Goal: Task Accomplishment & Management: Use online tool/utility

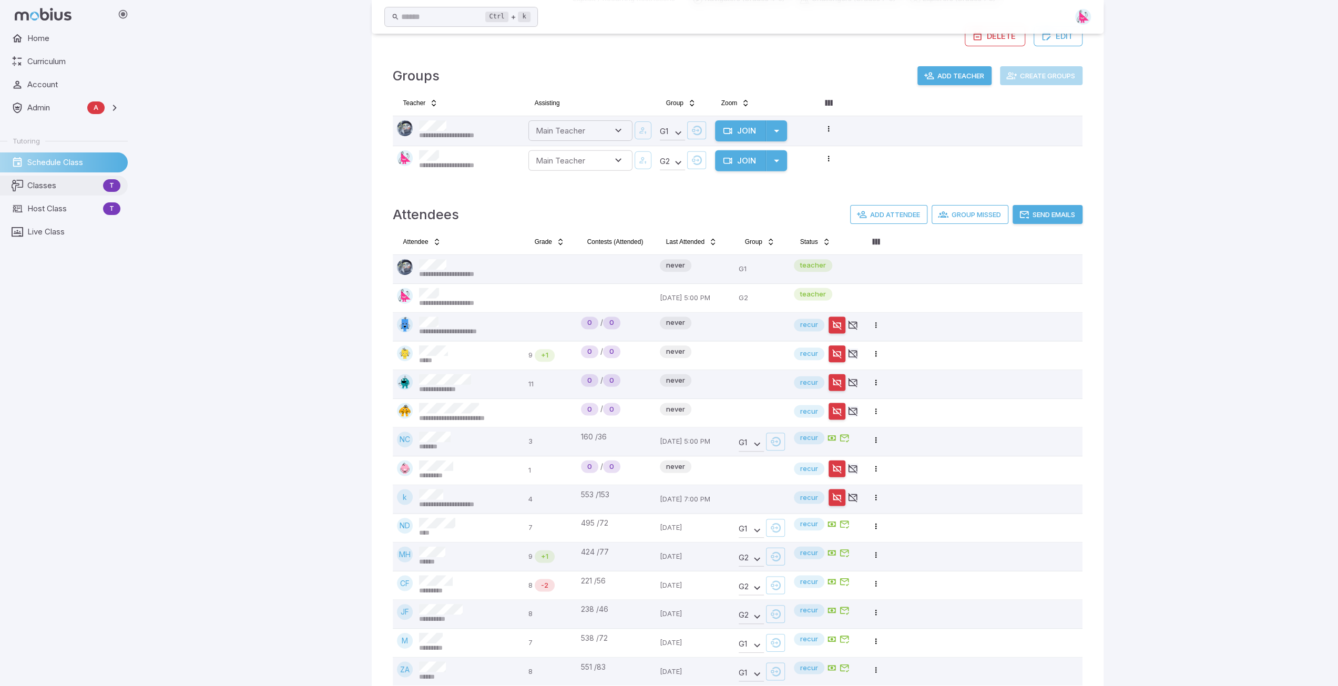
click at [51, 183] on span "Classes" at bounding box center [63, 186] width 72 height 12
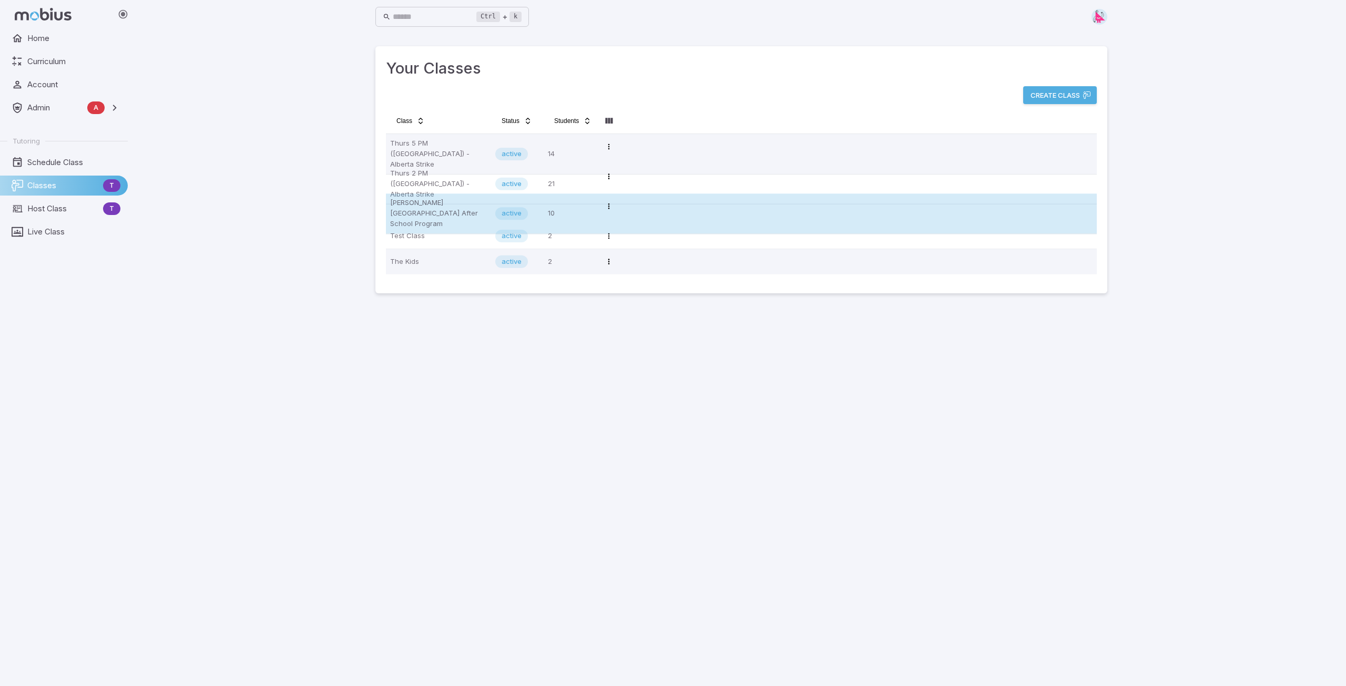
click at [415, 207] on p "[PERSON_NAME][GEOGRAPHIC_DATA] After School Program" at bounding box center [438, 214] width 97 height 32
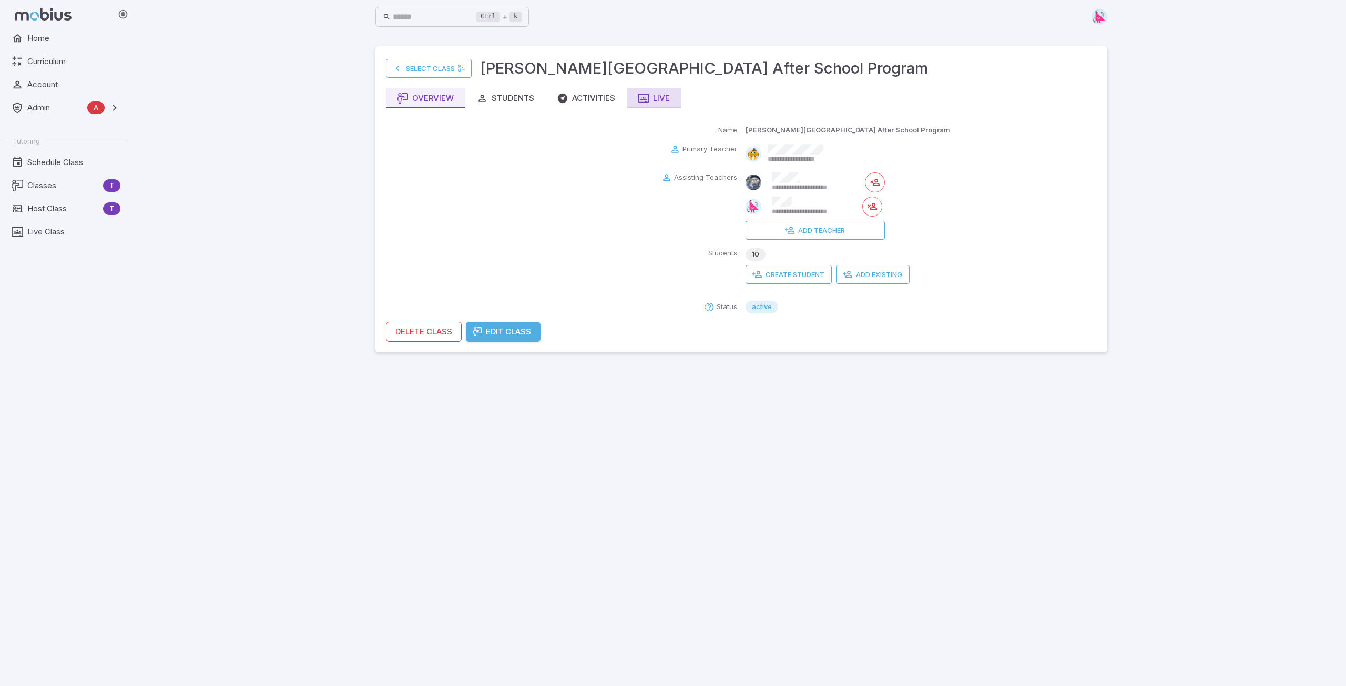
click at [661, 97] on div "Live" at bounding box center [654, 99] width 32 height 12
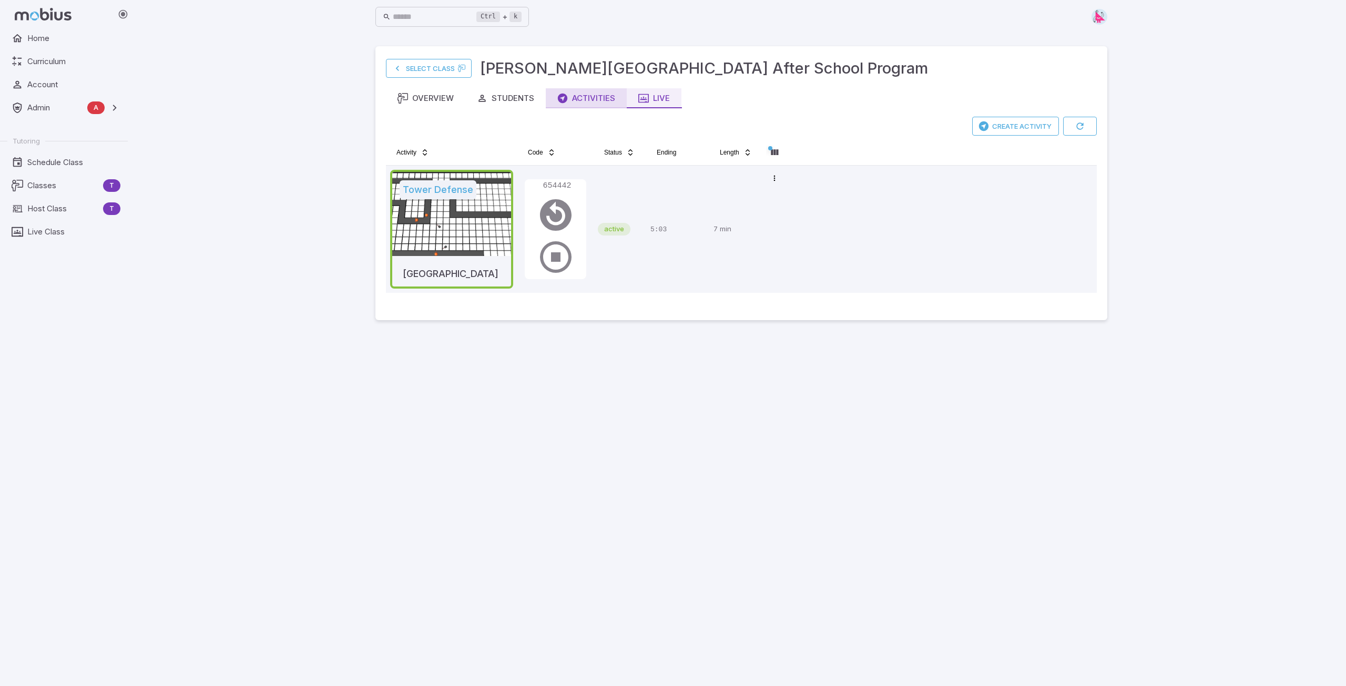
click at [580, 98] on div "Activities" at bounding box center [586, 99] width 58 height 12
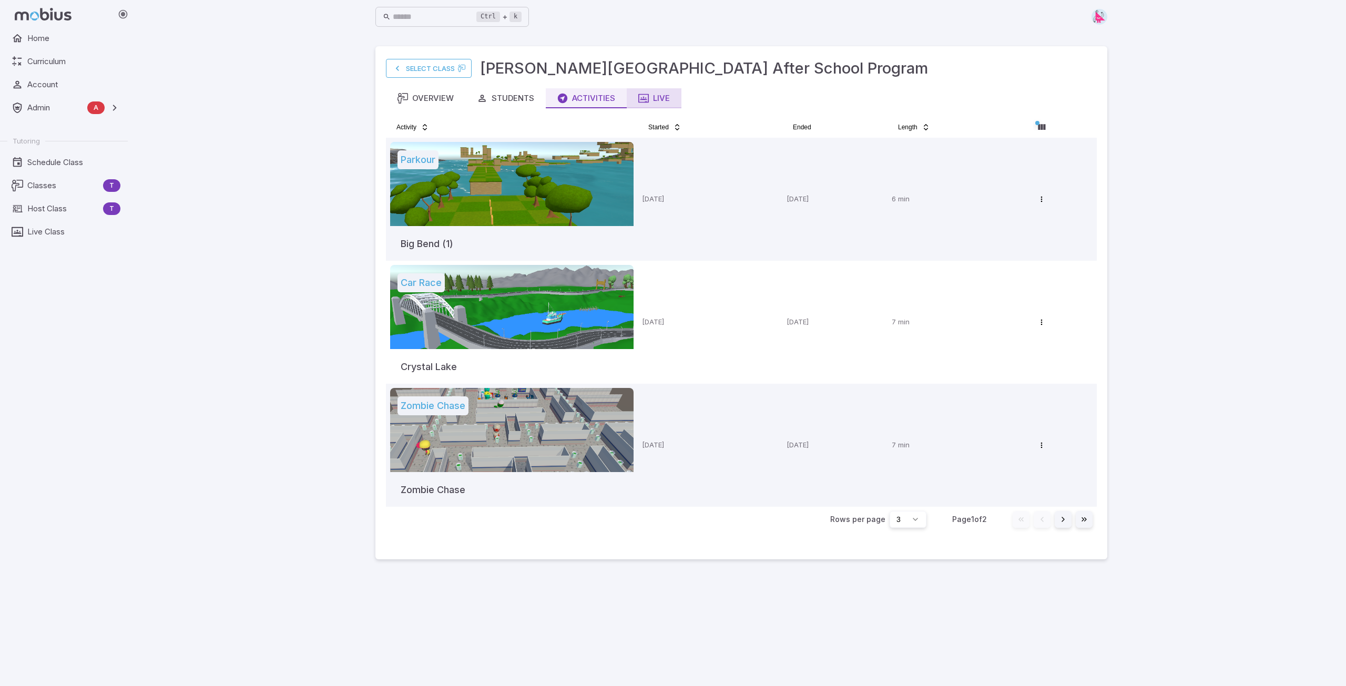
click at [669, 94] on div "Live" at bounding box center [654, 99] width 32 height 12
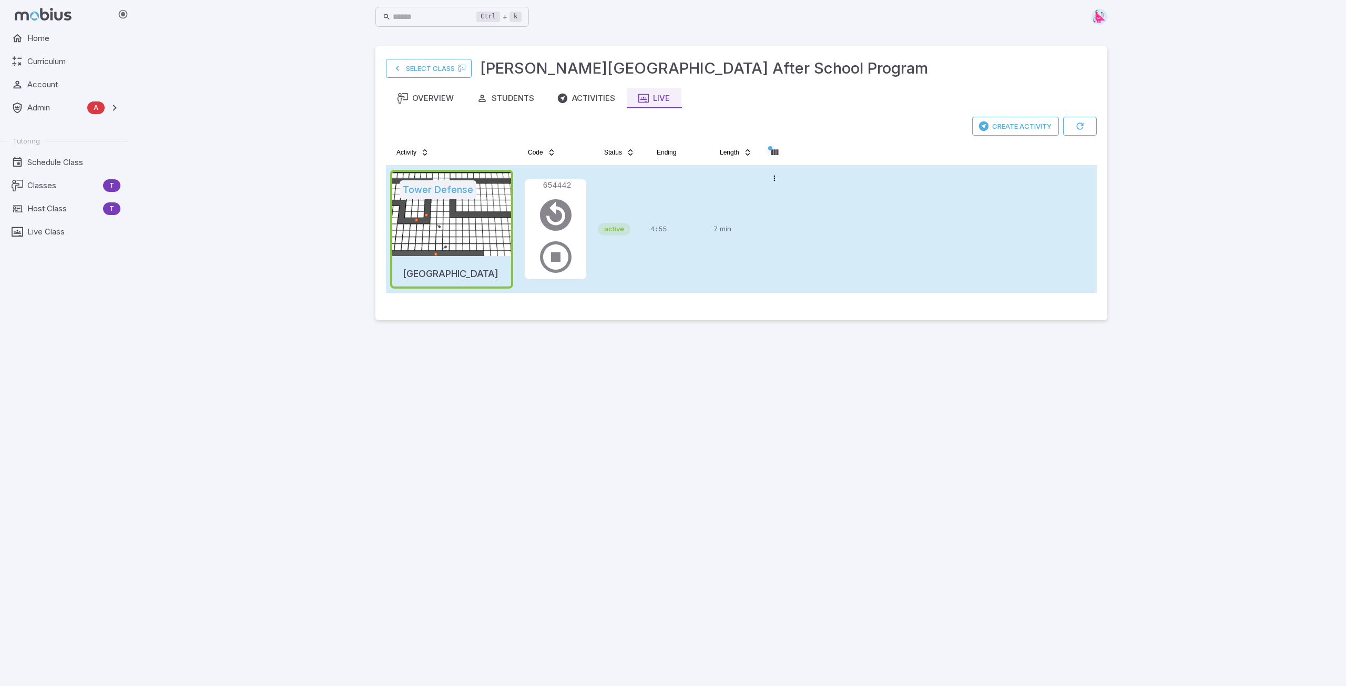
click at [639, 207] on div "active" at bounding box center [620, 229] width 44 height 119
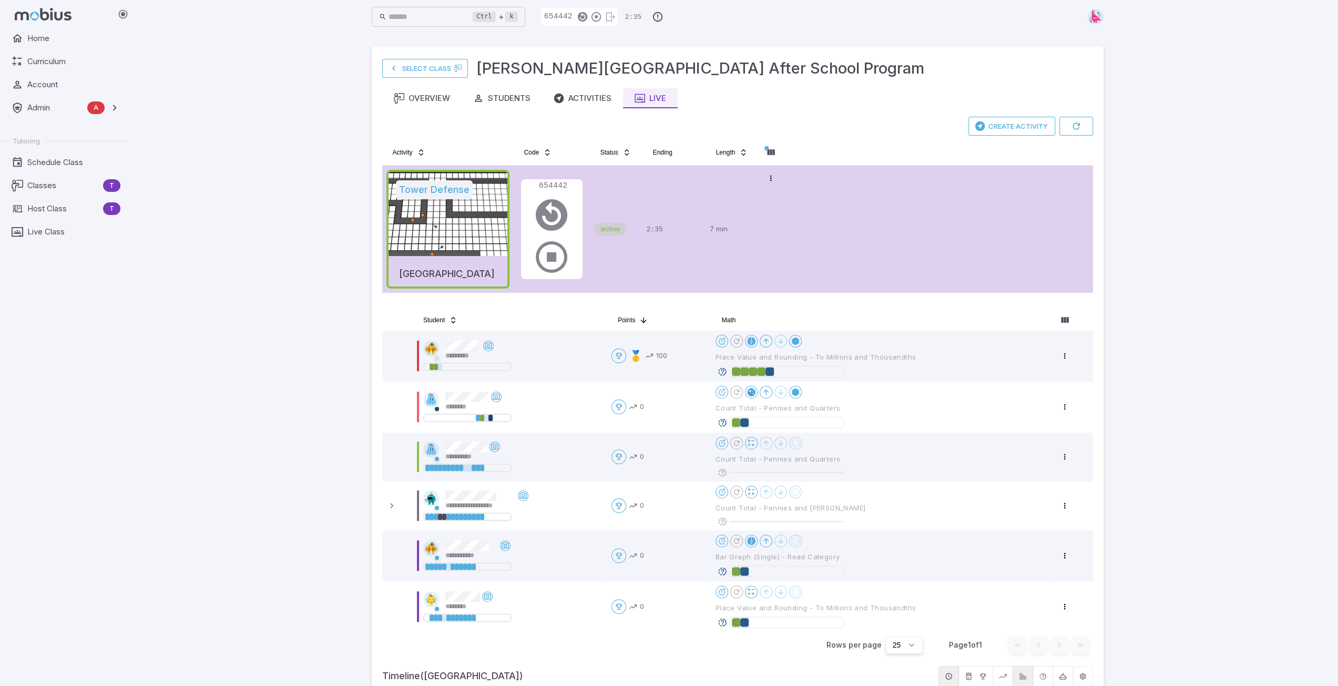
click at [921, 28] on div "Ctrl + k ​ 654442 2:22" at bounding box center [738, 16] width 732 height 23
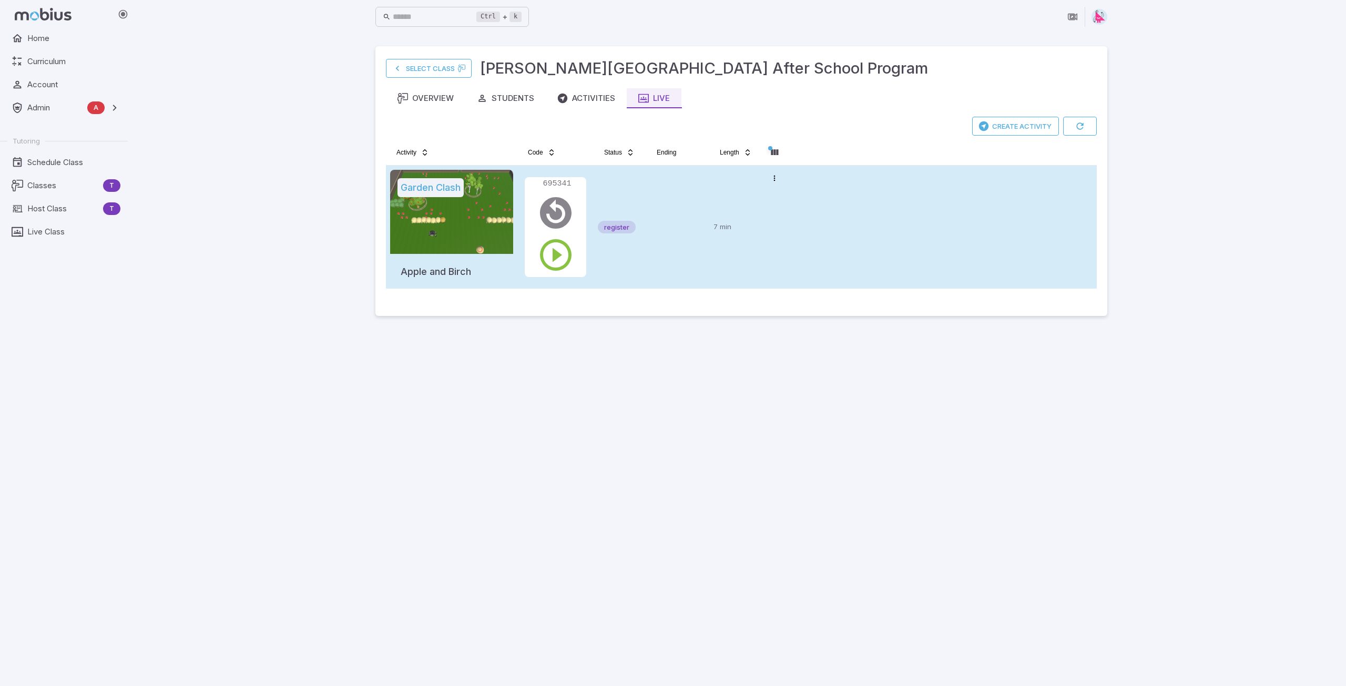
click at [646, 272] on td at bounding box center [677, 227] width 63 height 123
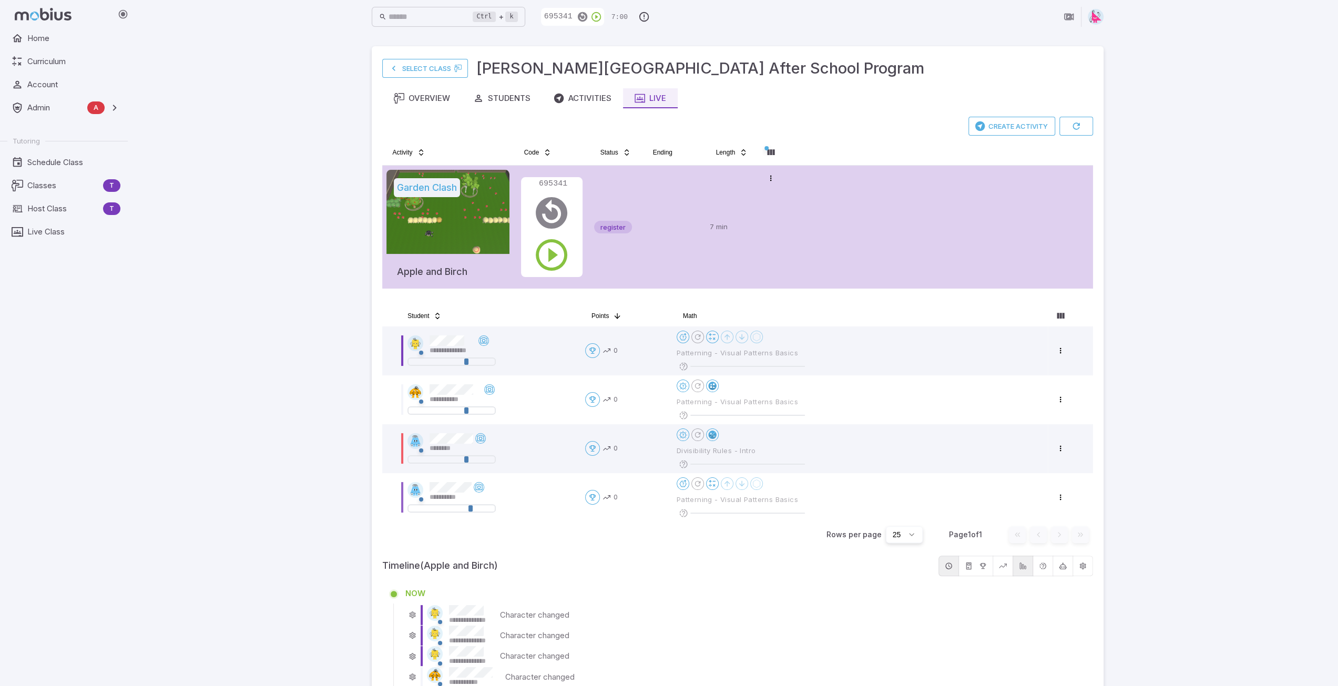
click at [250, 256] on div "**********" at bounding box center [738, 634] width 1202 height 1268
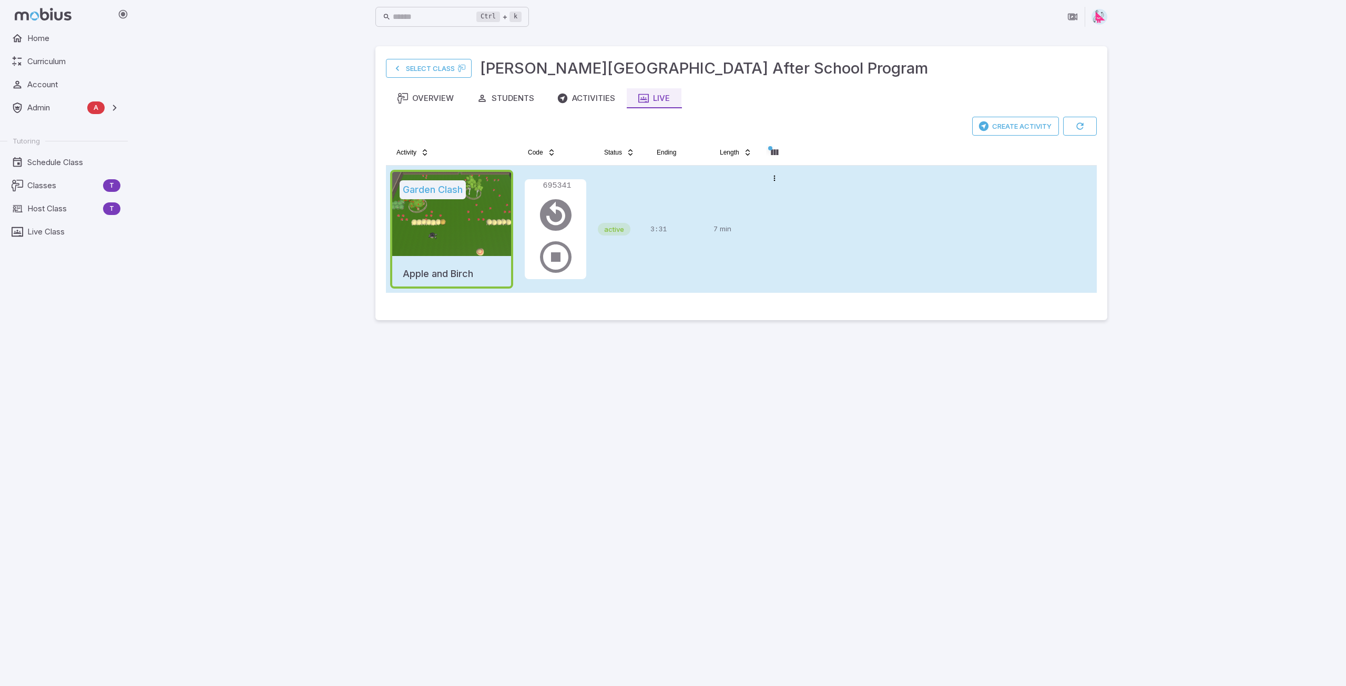
click at [651, 271] on div "3:31" at bounding box center [678, 229] width 55 height 119
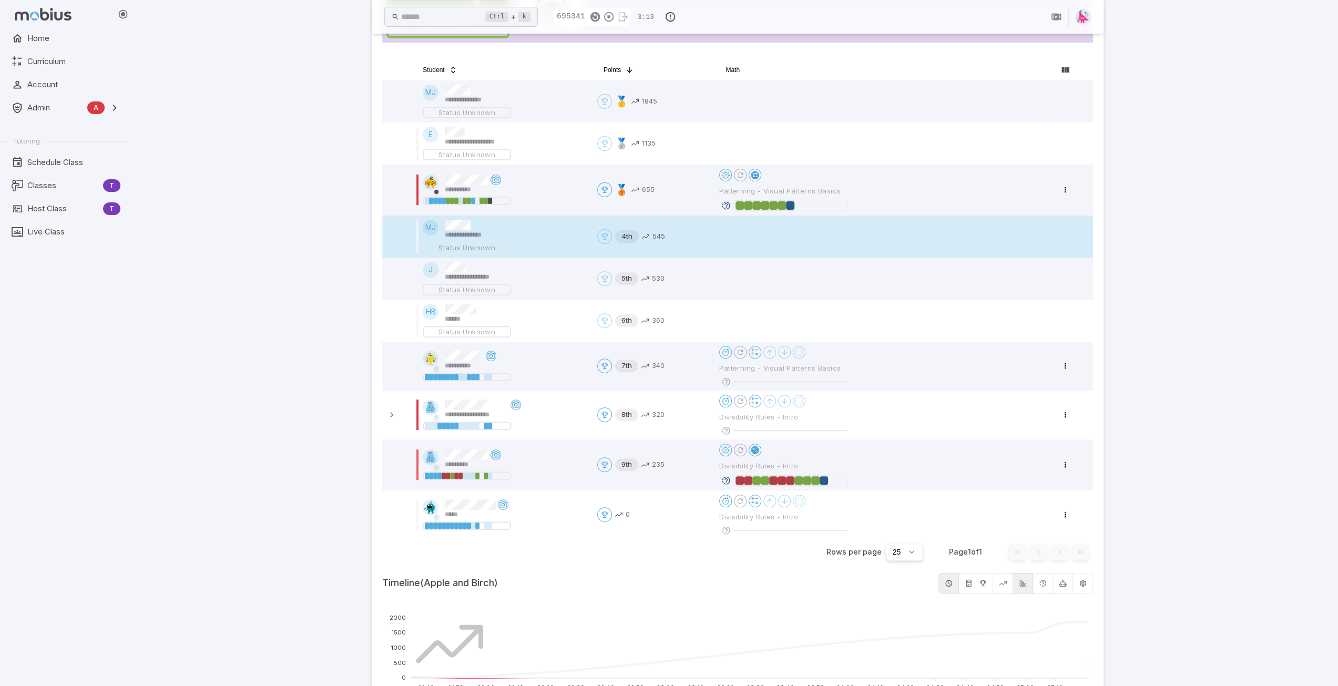
scroll to position [368, 0]
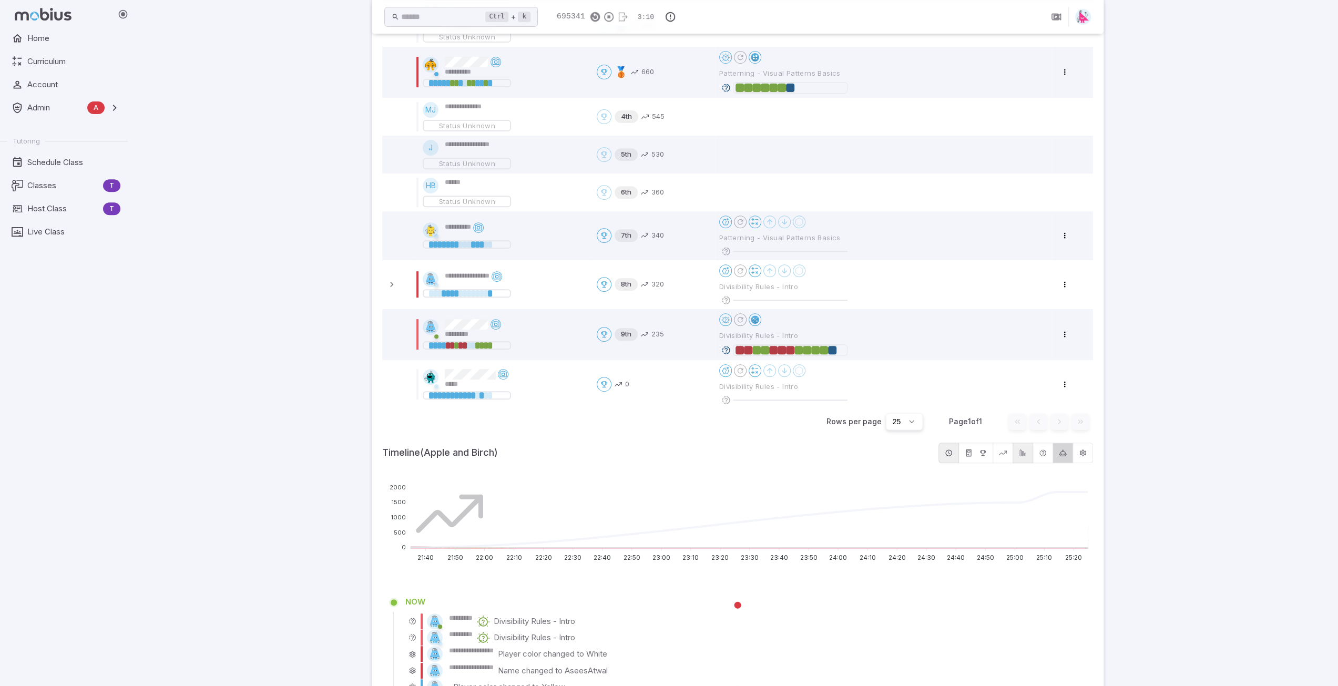
click at [1063, 457] on icon "button" at bounding box center [1063, 453] width 8 height 8
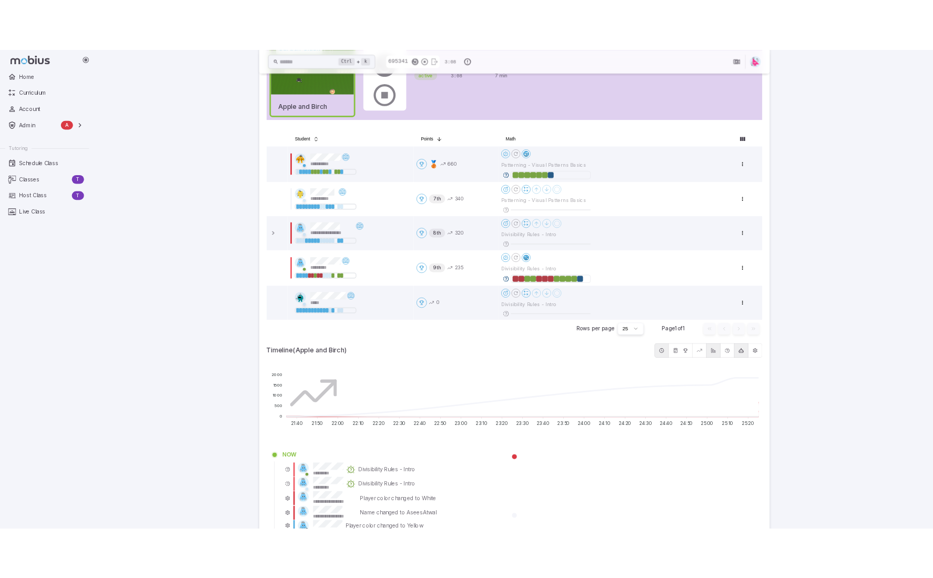
scroll to position [74, 0]
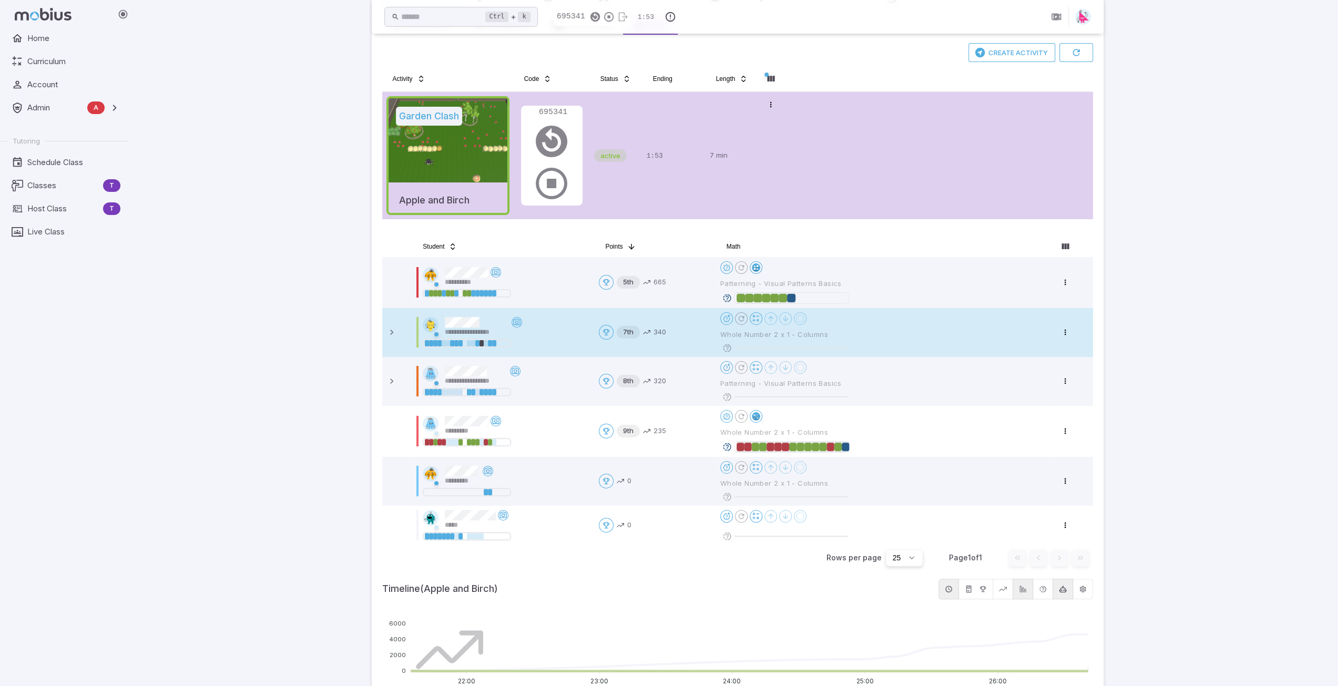
click at [728, 347] on icon at bounding box center [727, 347] width 9 height 9
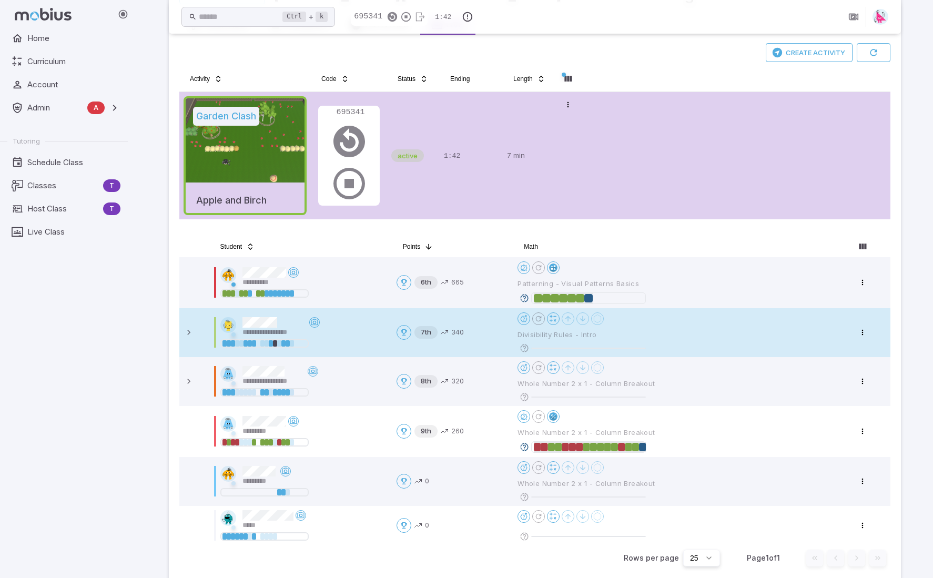
click at [524, 346] on icon at bounding box center [524, 347] width 9 height 9
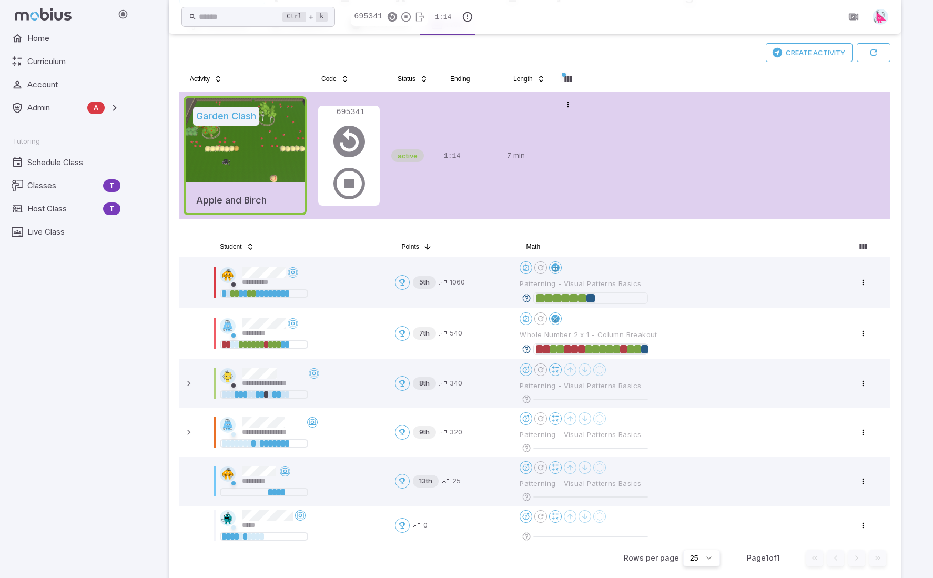
scroll to position [0, 0]
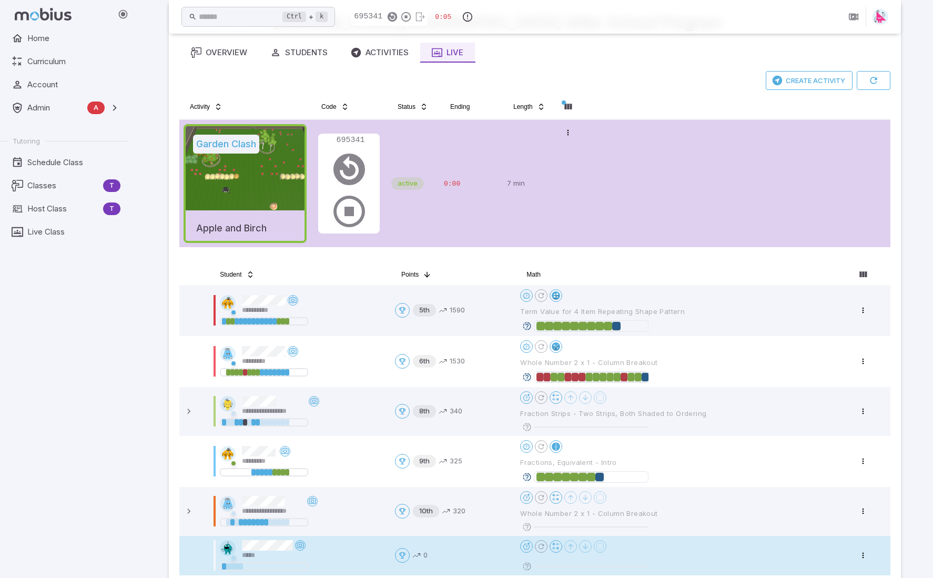
scroll to position [210, 0]
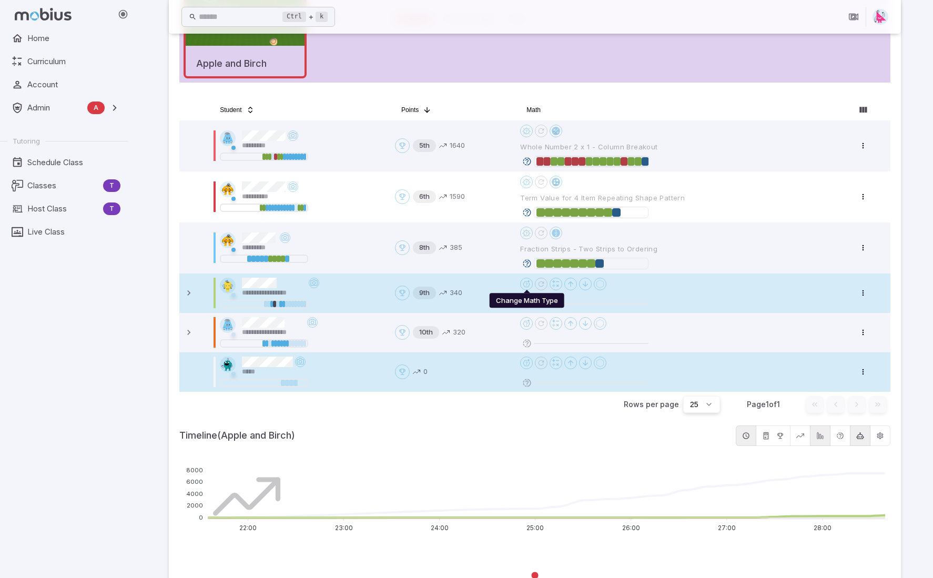
click at [527, 283] on span "Open menu" at bounding box center [526, 284] width 13 height 13
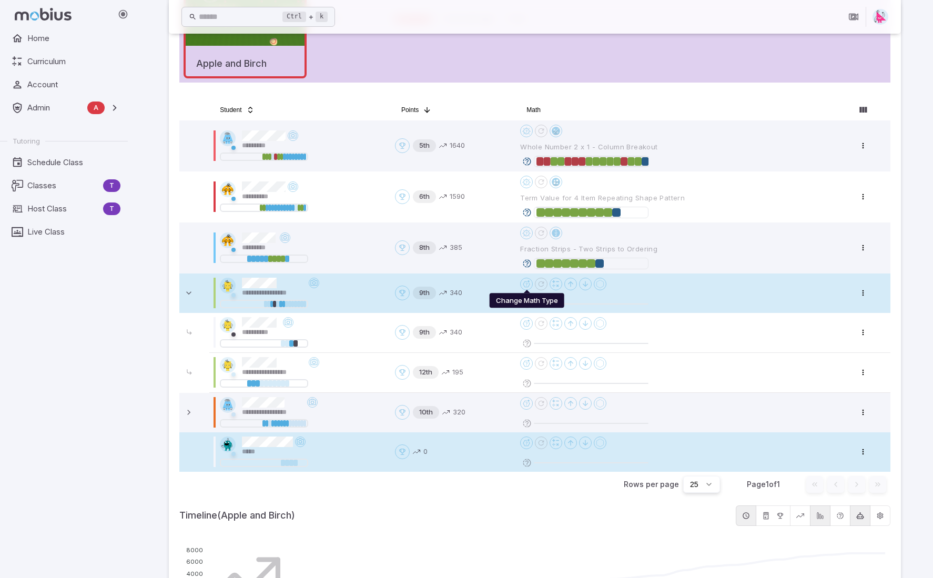
click at [529, 282] on span "Open menu" at bounding box center [526, 284] width 13 height 13
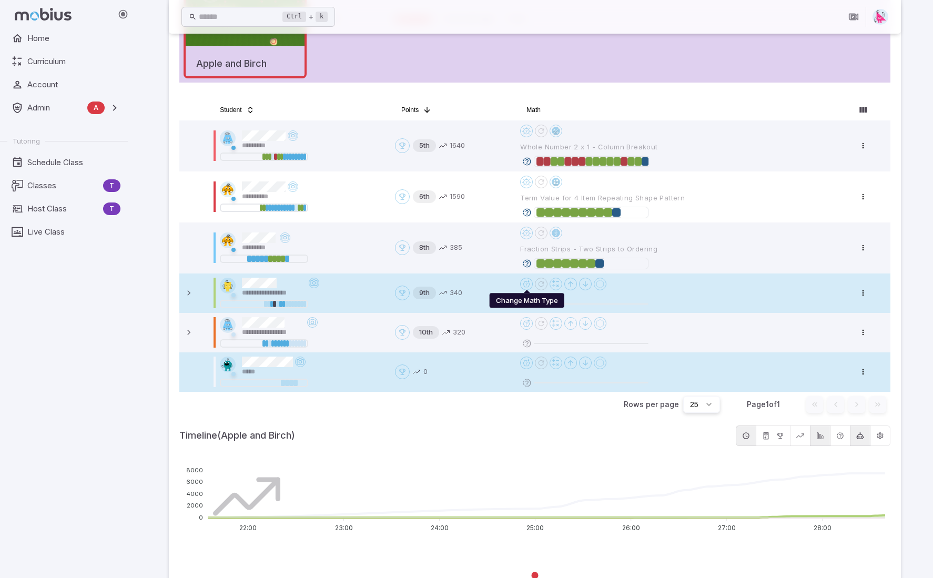
click at [527, 284] on span "Open menu" at bounding box center [526, 284] width 13 height 13
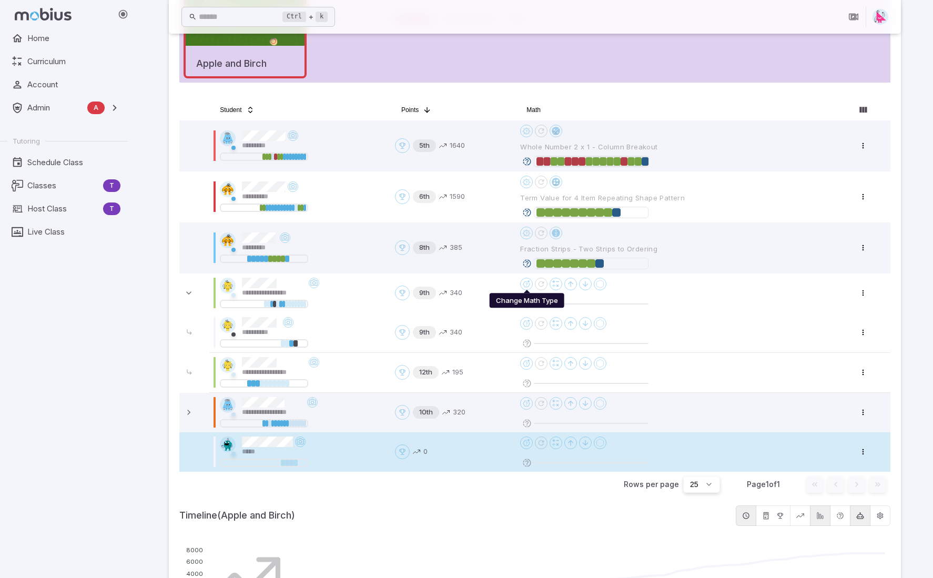
click at [526, 296] on div "Change Math Type" at bounding box center [527, 300] width 75 height 15
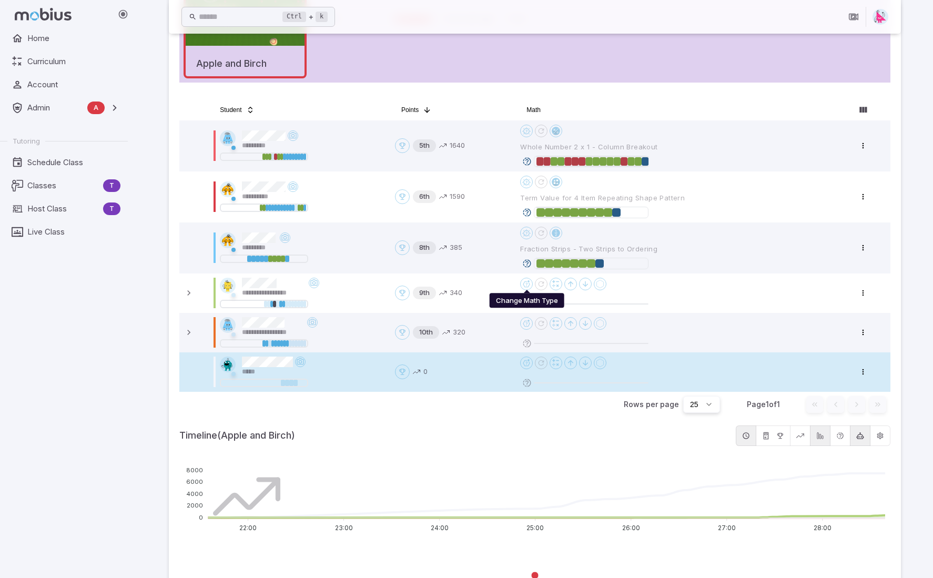
drag, startPoint x: 518, startPoint y: 302, endPoint x: 523, endPoint y: 301, distance: 5.5
click at [521, 302] on div "Change Math Type" at bounding box center [527, 300] width 75 height 15
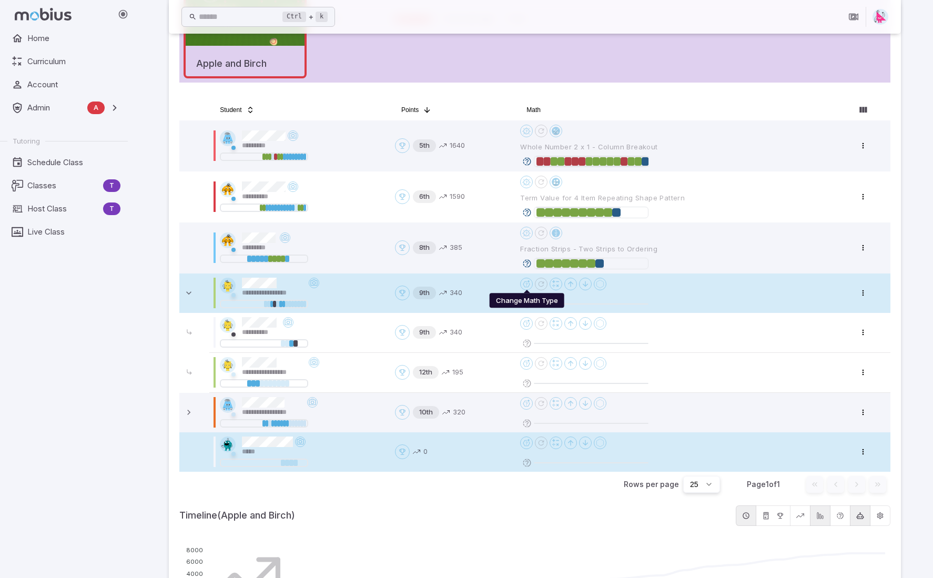
click at [522, 282] on span "Open menu" at bounding box center [526, 284] width 13 height 13
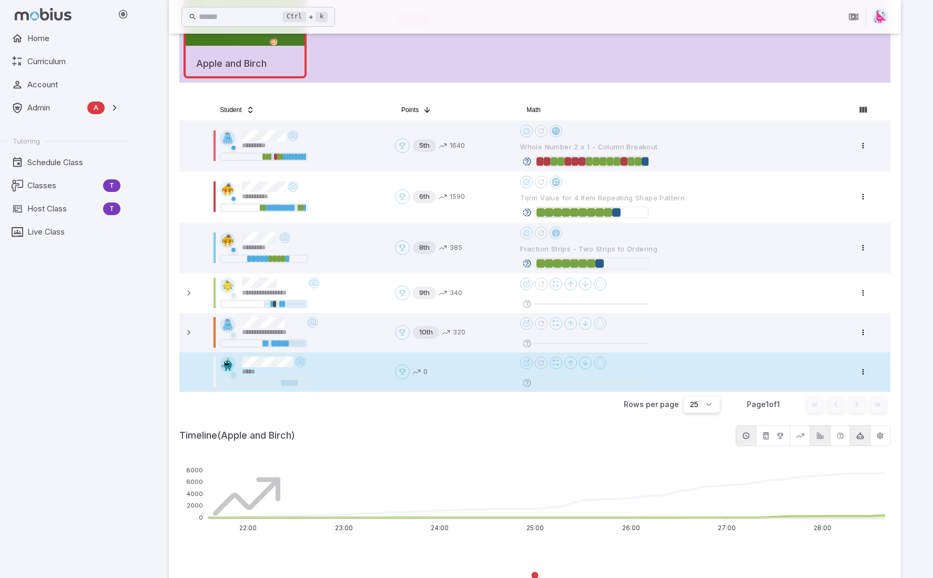
scroll to position [0, 0]
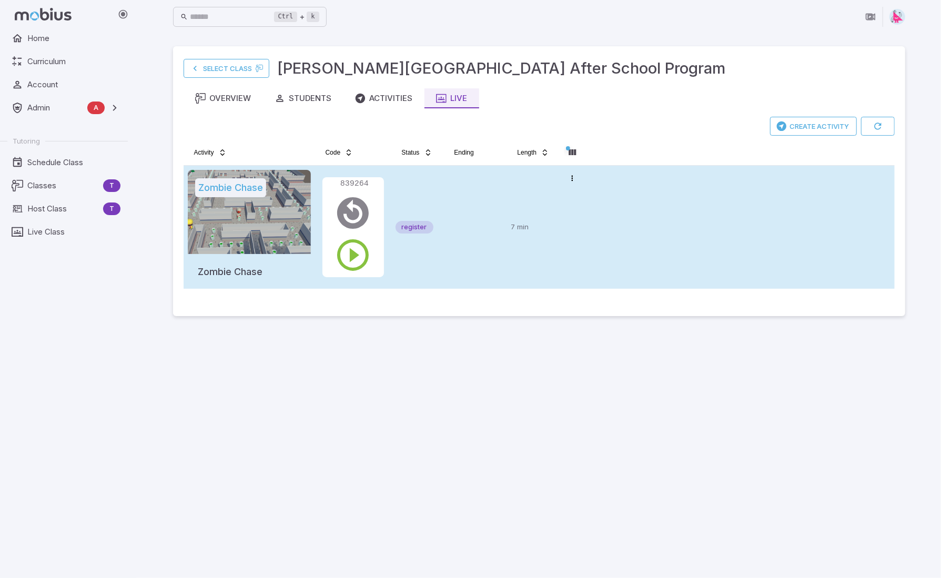
click at [507, 186] on td "7 min" at bounding box center [533, 227] width 53 height 123
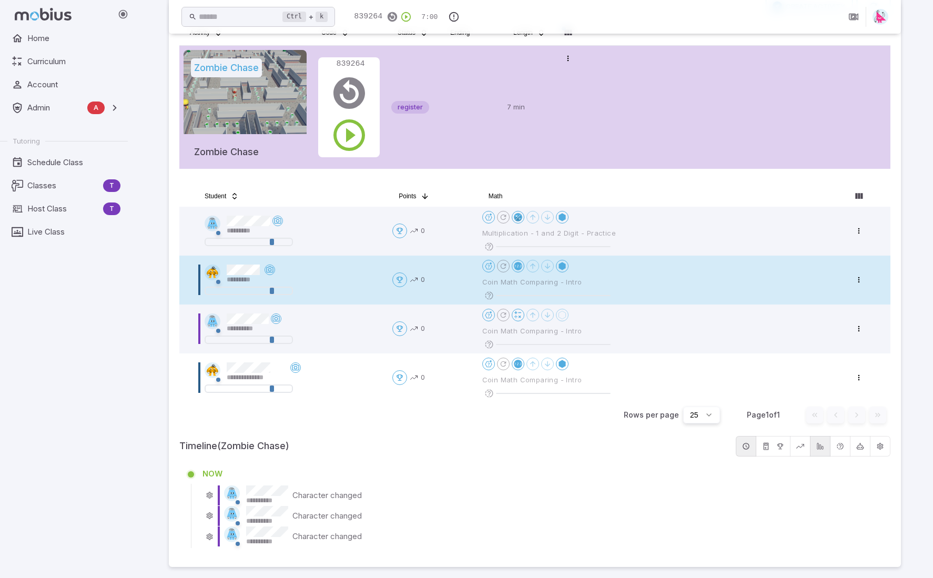
scroll to position [121, 0]
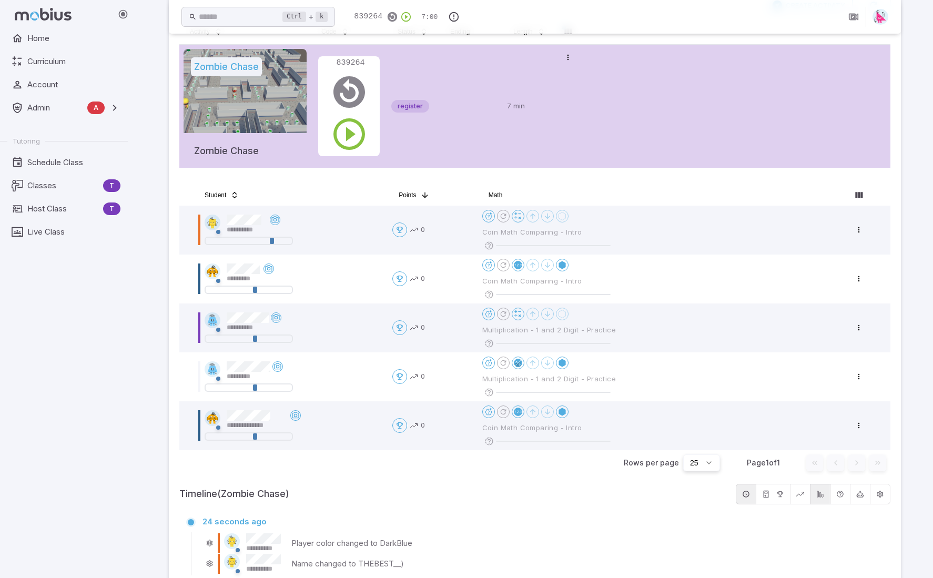
click at [171, 193] on div "**********" at bounding box center [535, 411] width 732 height 973
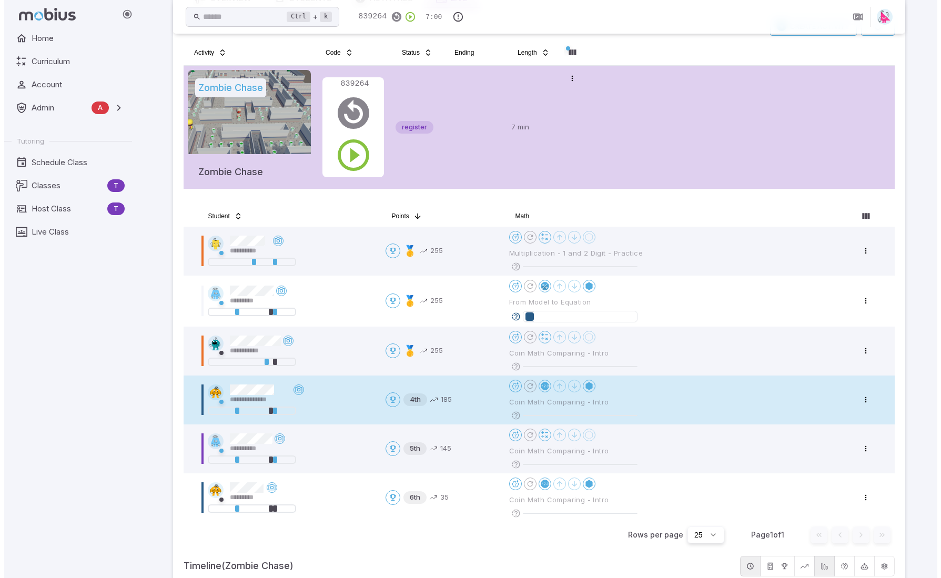
scroll to position [158, 0]
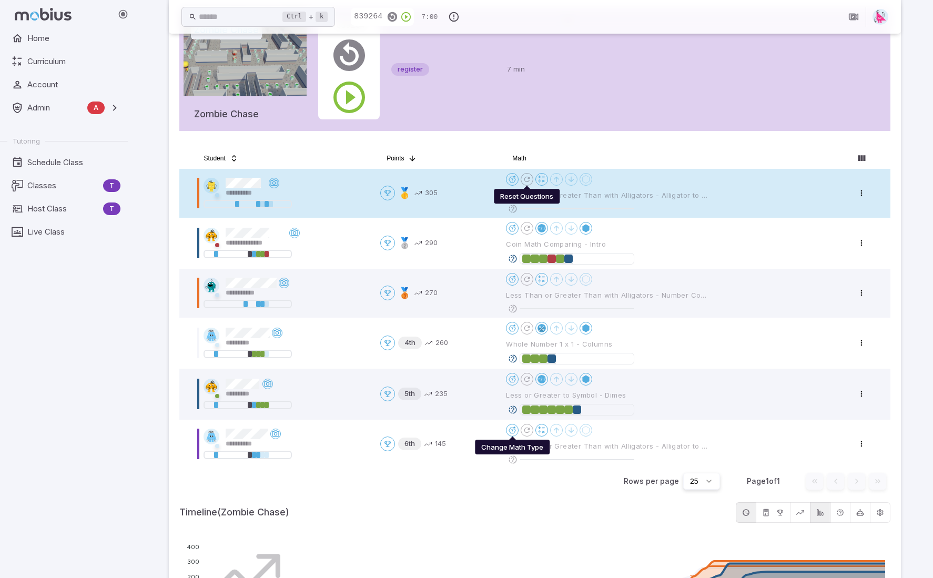
click at [527, 178] on icon "Reset Questions" at bounding box center [527, 179] width 8 height 8
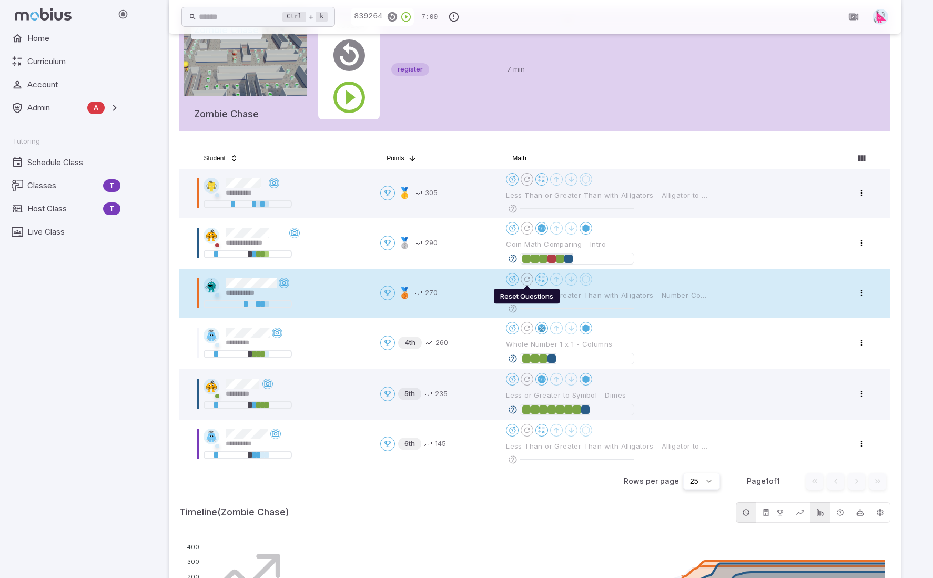
click at [529, 280] on icon "Reset Questions" at bounding box center [527, 279] width 8 height 8
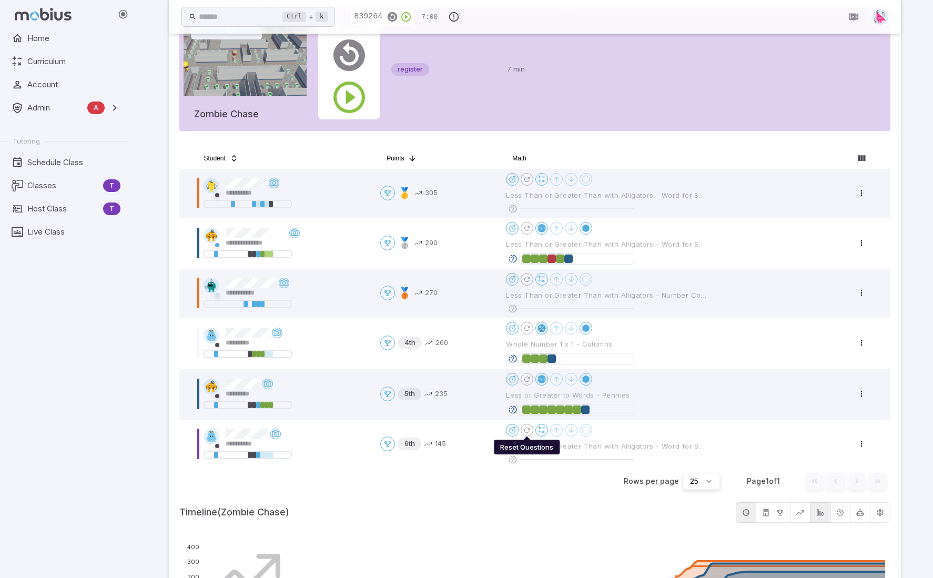
click at [527, 431] on icon "Reset Questions" at bounding box center [527, 430] width 8 height 8
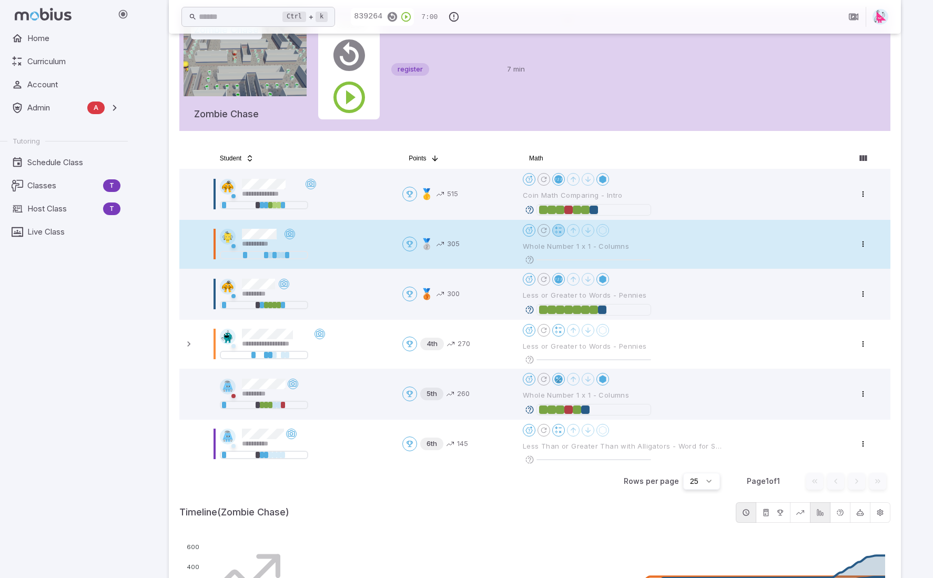
click at [557, 230] on icon at bounding box center [558, 230] width 8 height 8
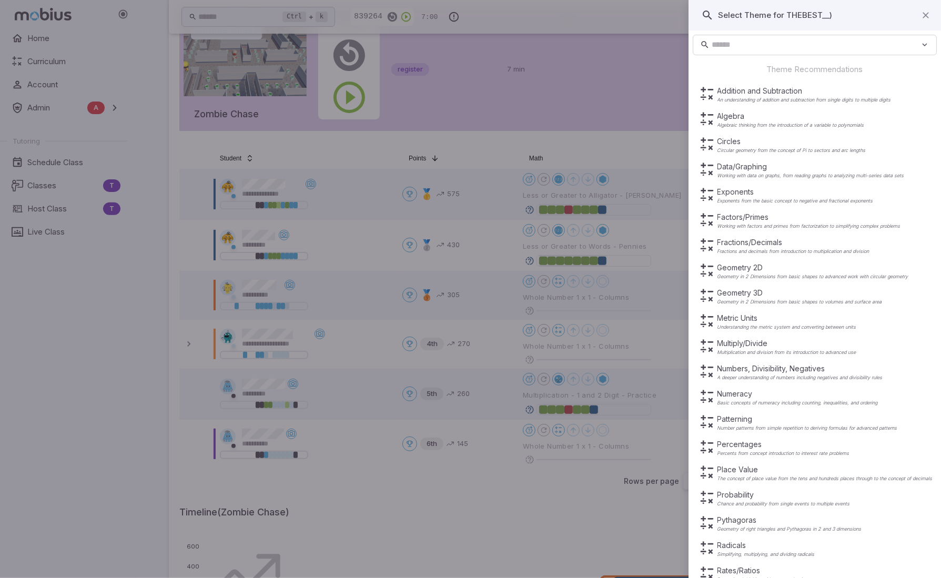
click at [609, 118] on div at bounding box center [470, 289] width 941 height 578
click at [500, 283] on div at bounding box center [470, 289] width 941 height 578
click at [744, 344] on p "Multiply/Divide" at bounding box center [786, 343] width 139 height 11
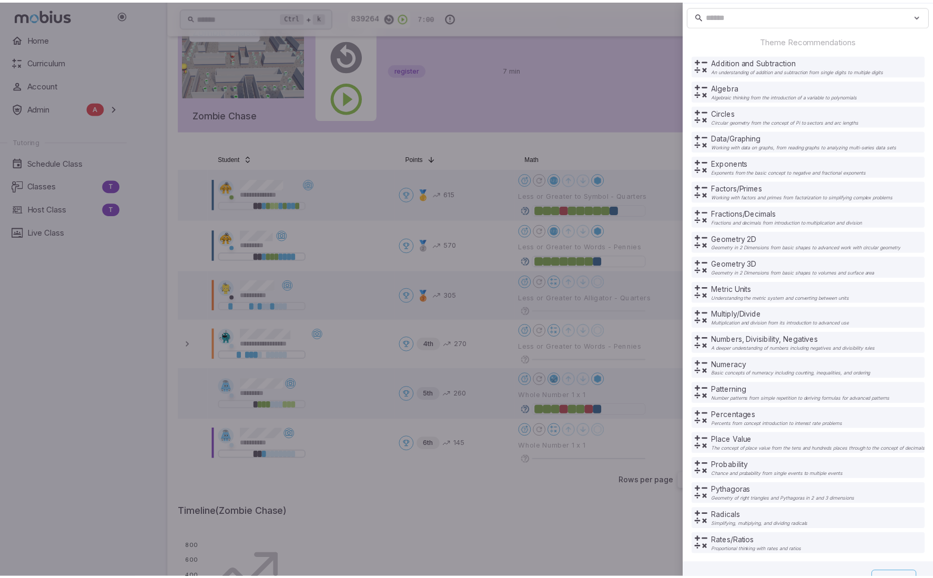
scroll to position [50, 0]
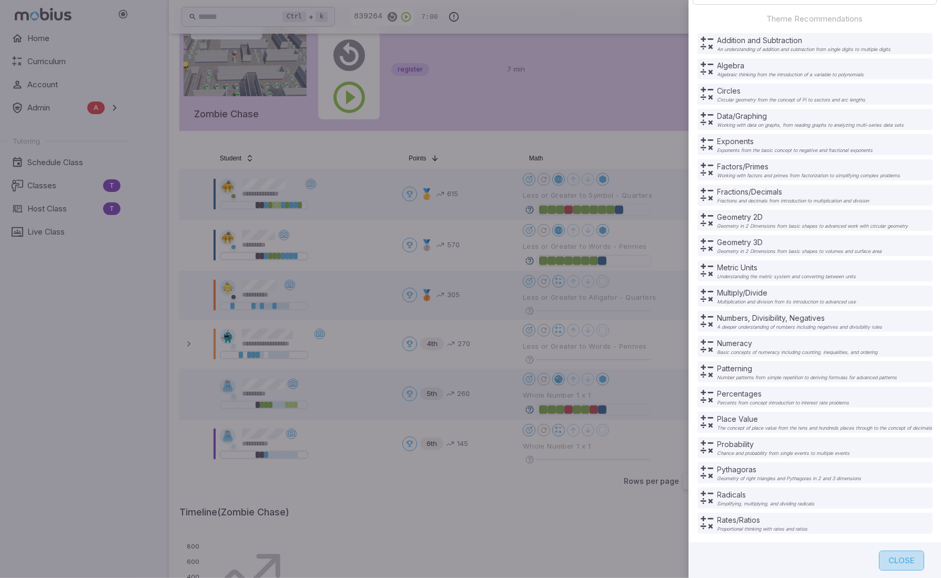
drag, startPoint x: 893, startPoint y: 560, endPoint x: 885, endPoint y: 535, distance: 26.1
click at [893, 558] on button "Close" at bounding box center [901, 561] width 45 height 20
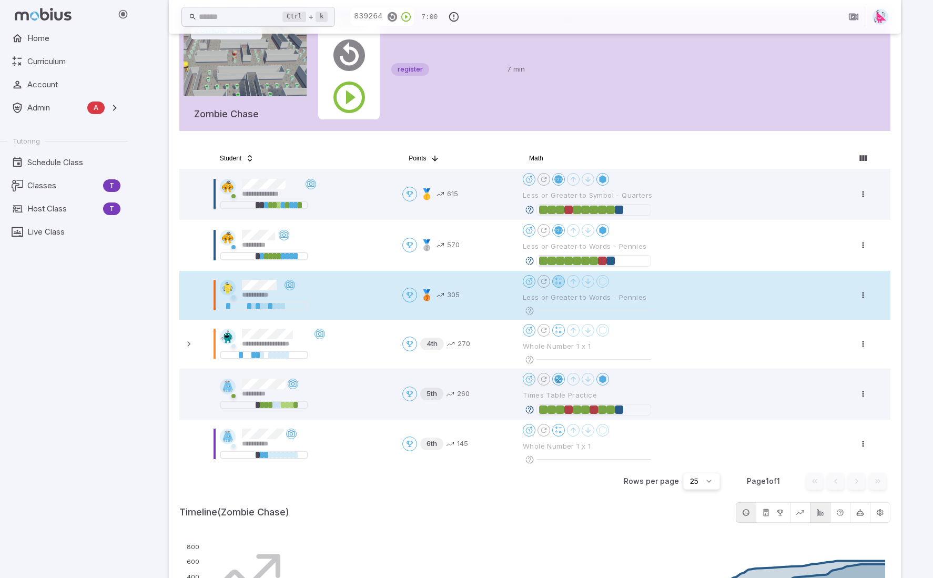
click at [559, 281] on icon at bounding box center [558, 281] width 8 height 8
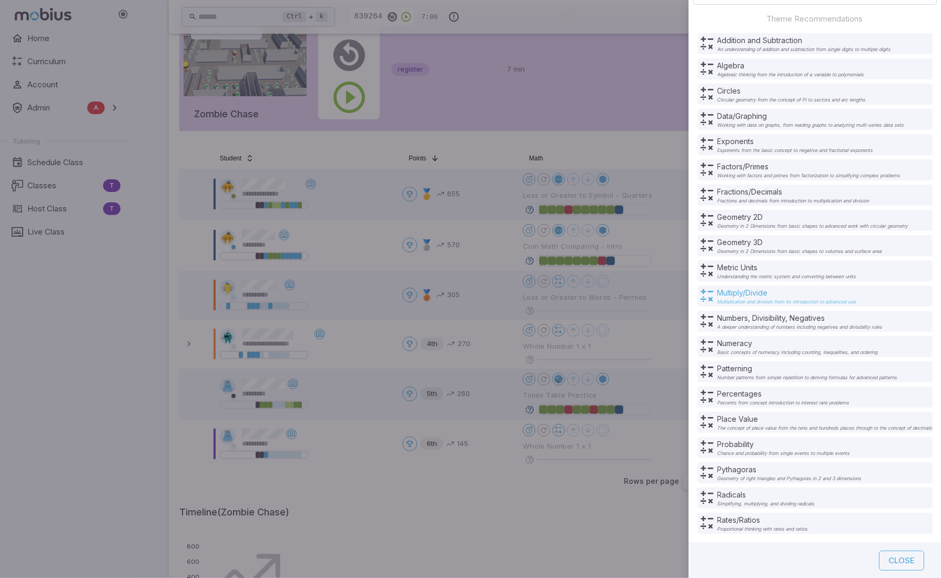
click at [735, 296] on p "Multiply/Divide" at bounding box center [786, 293] width 139 height 11
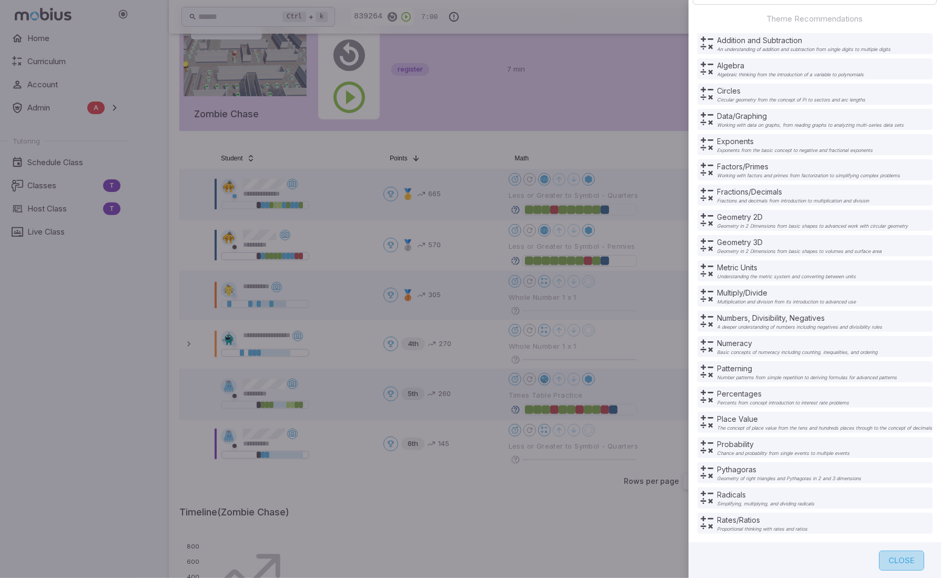
click at [889, 561] on button "Close" at bounding box center [901, 561] width 45 height 20
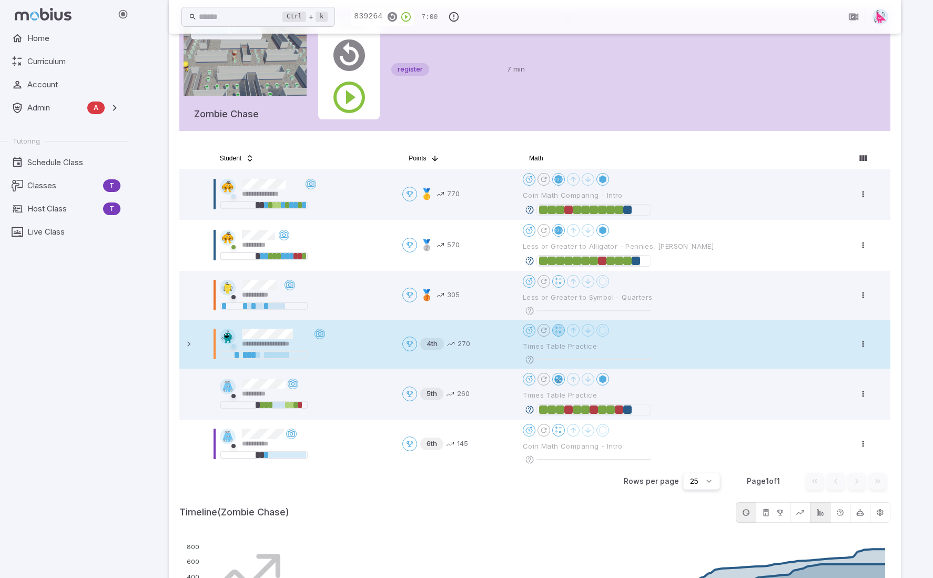
click at [561, 332] on tbody "**********" at bounding box center [534, 319] width 711 height 300
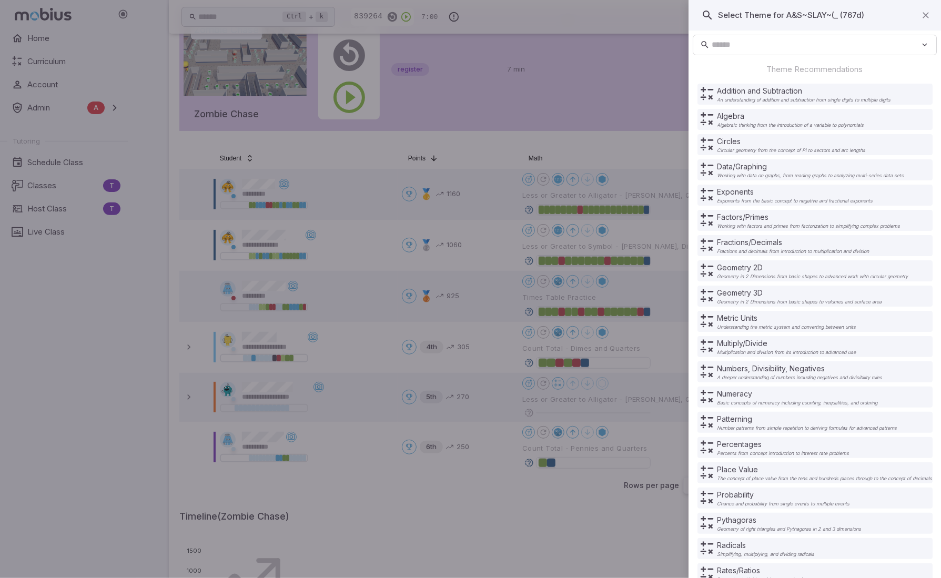
scroll to position [50, 0]
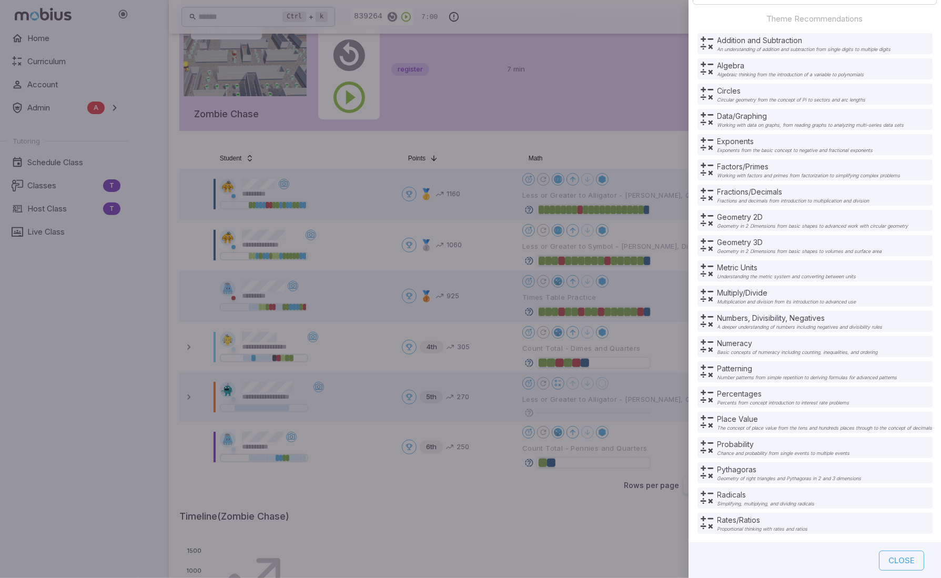
click at [733, 292] on p "Multiply/Divide" at bounding box center [786, 293] width 139 height 11
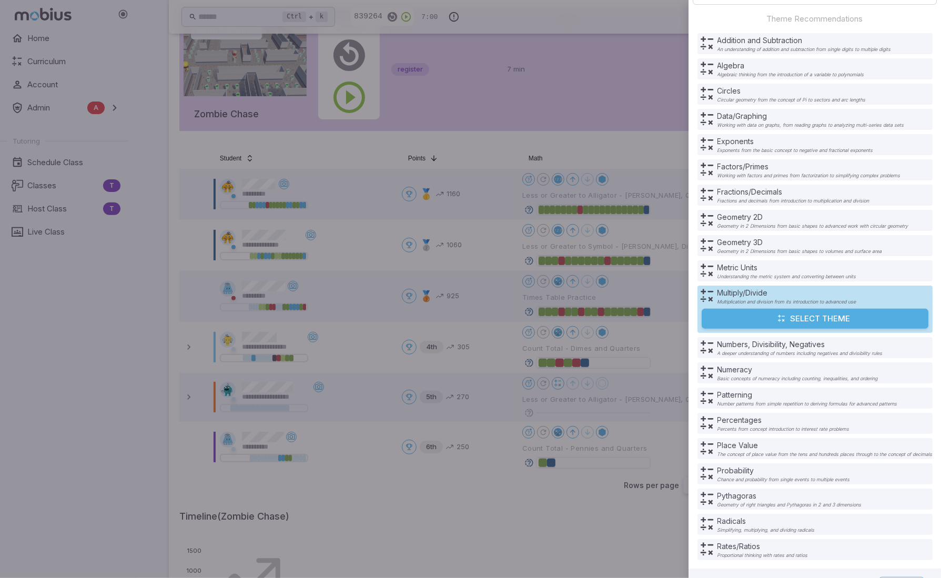
click at [755, 316] on button "Select Theme" at bounding box center [815, 319] width 227 height 20
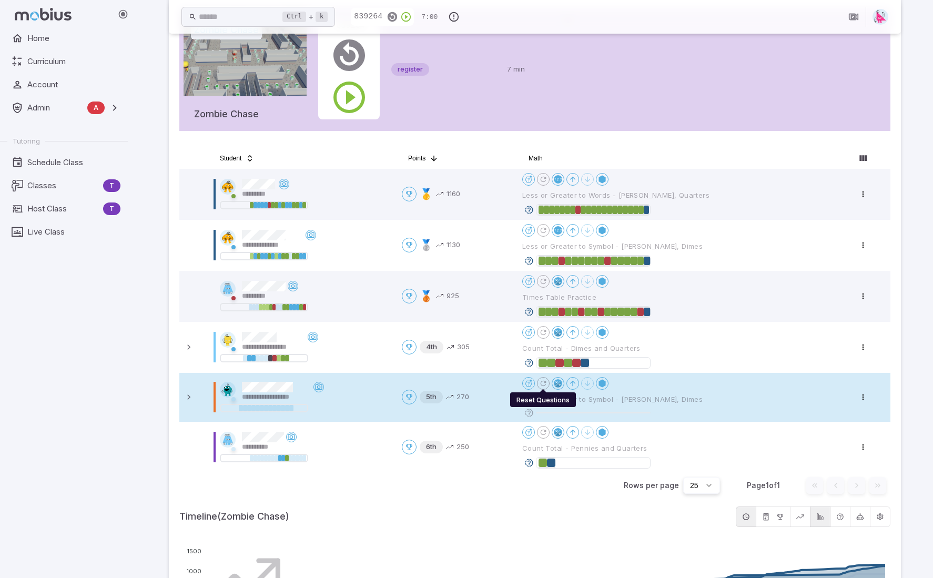
click at [546, 381] on icon "Reset Questions" at bounding box center [543, 383] width 8 height 8
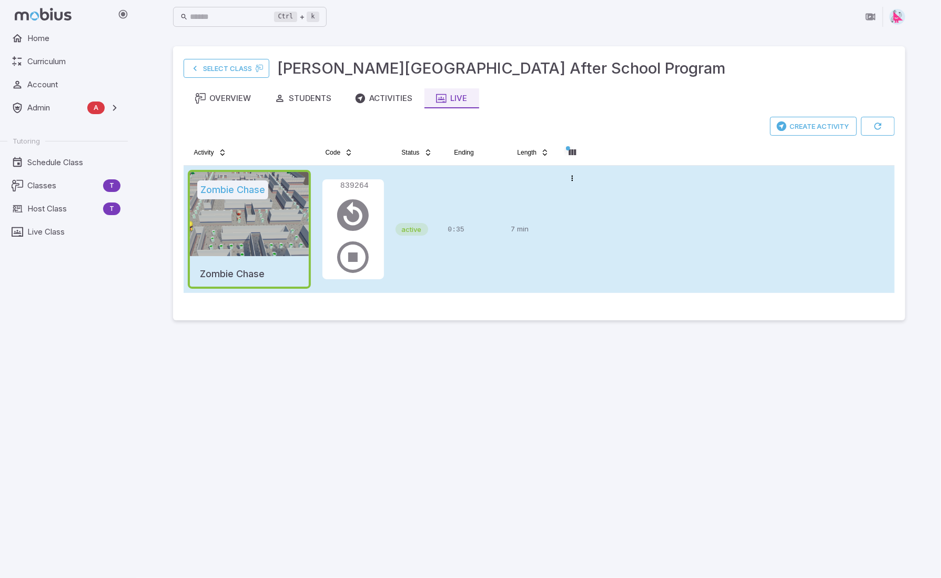
click at [638, 228] on tr "Zombie Chase Zombie Chase 839264 active 0:35 7 min Open menu" at bounding box center [539, 229] width 711 height 127
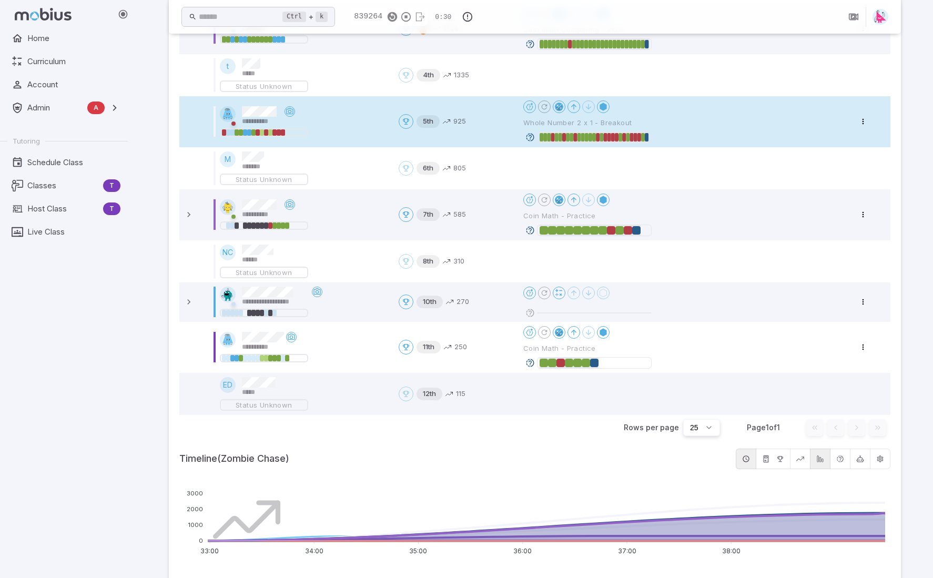
scroll to position [370, 0]
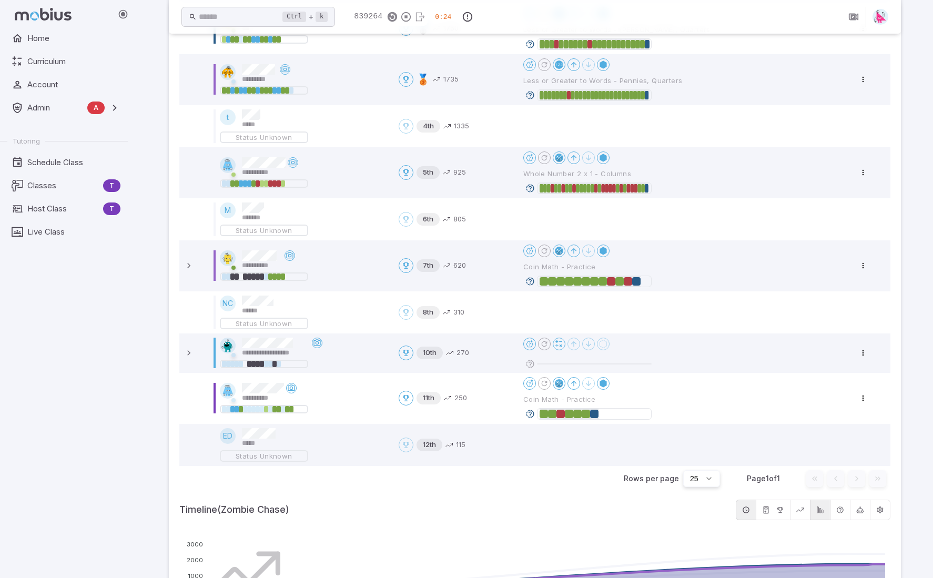
click at [861, 509] on icon "button" at bounding box center [860, 510] width 8 height 8
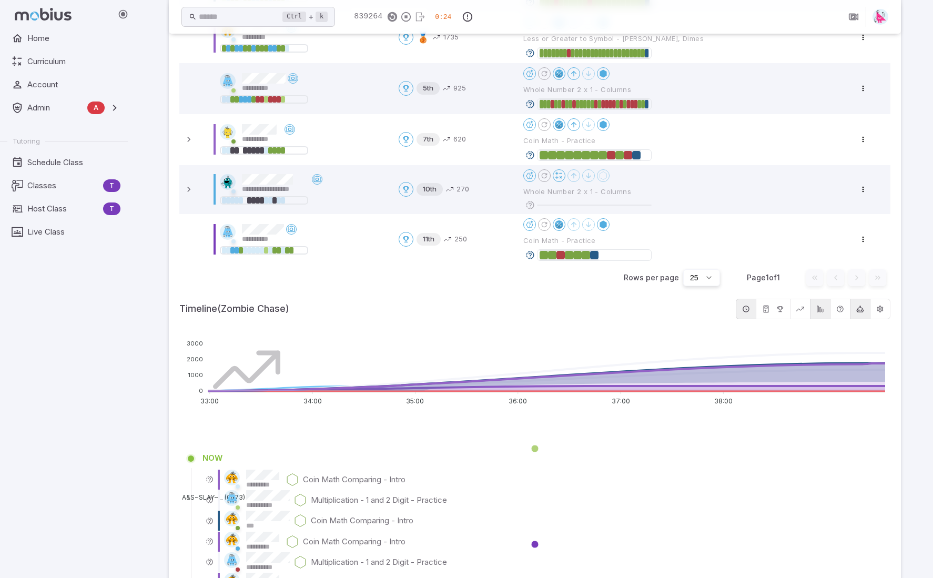
scroll to position [328, 0]
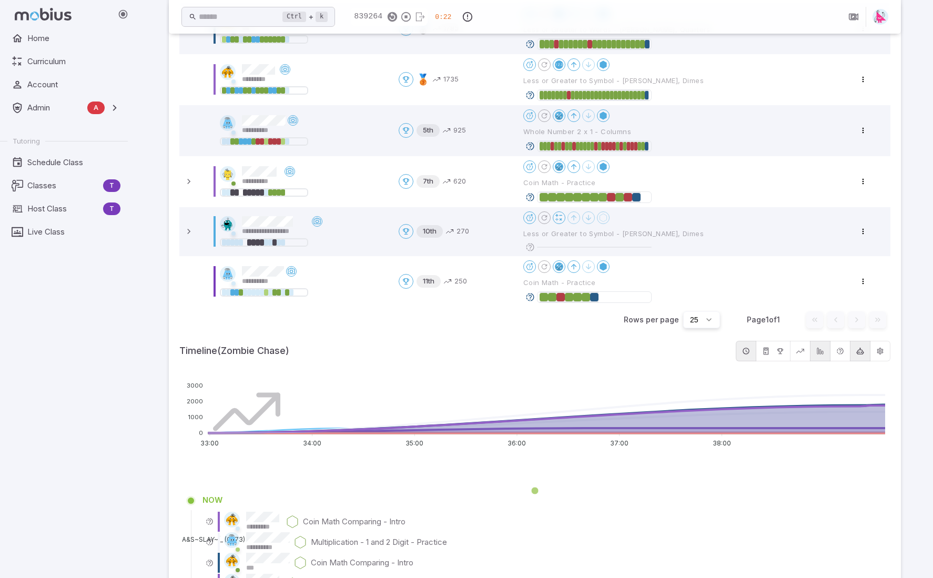
type button "computer"
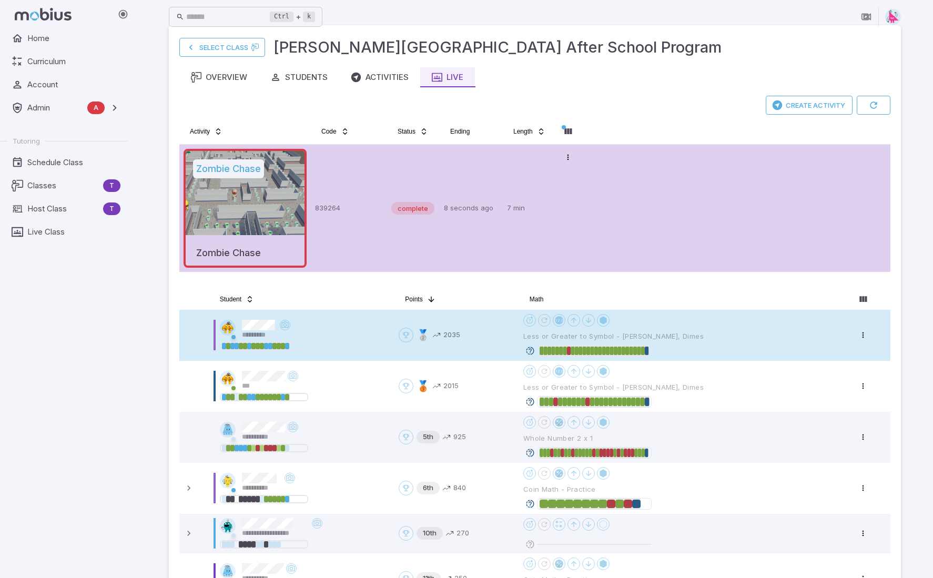
scroll to position [0, 0]
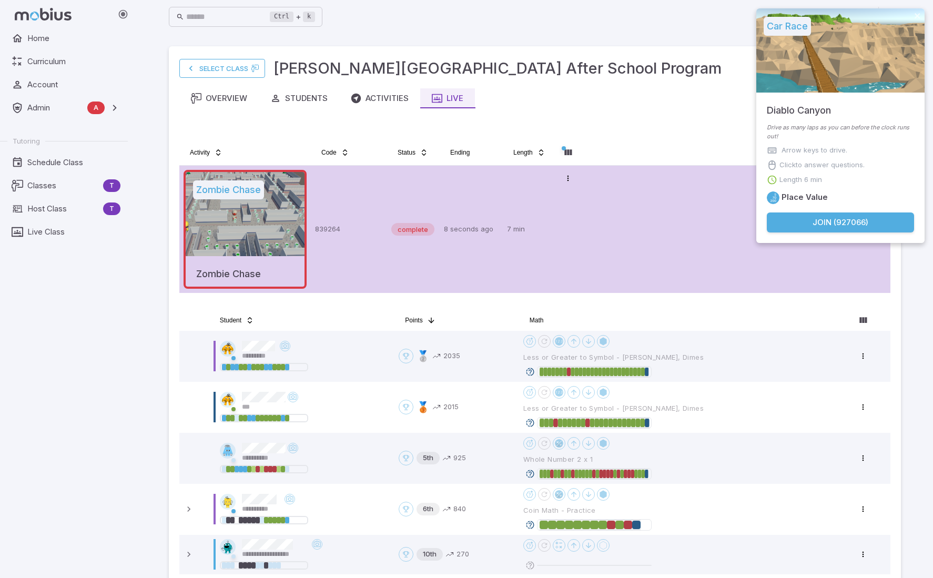
click at [824, 226] on button "Join ( 927066 )" at bounding box center [840, 222] width 147 height 20
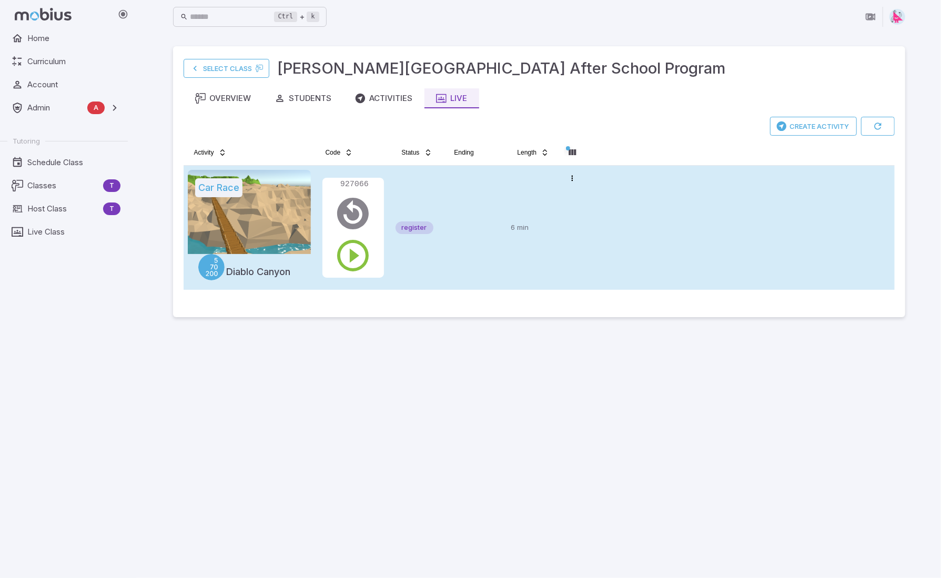
click at [492, 197] on td at bounding box center [475, 228] width 63 height 124
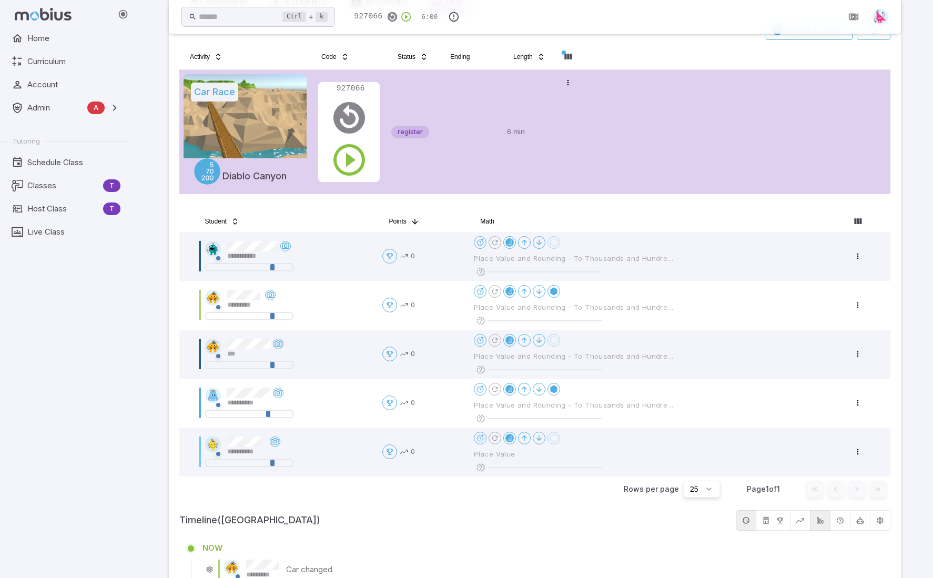
scroll to position [158, 0]
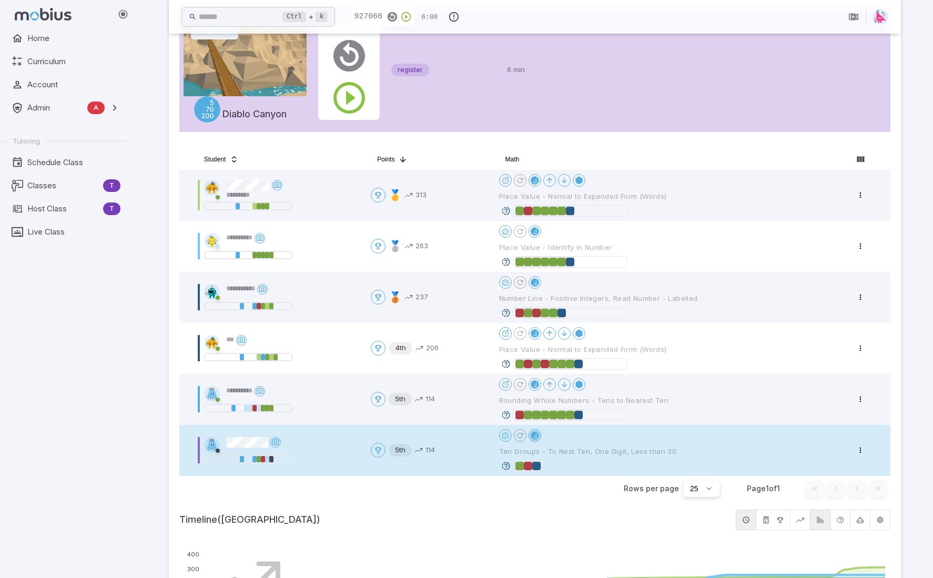
click at [535, 436] on div at bounding box center [535, 435] width 8 height 8
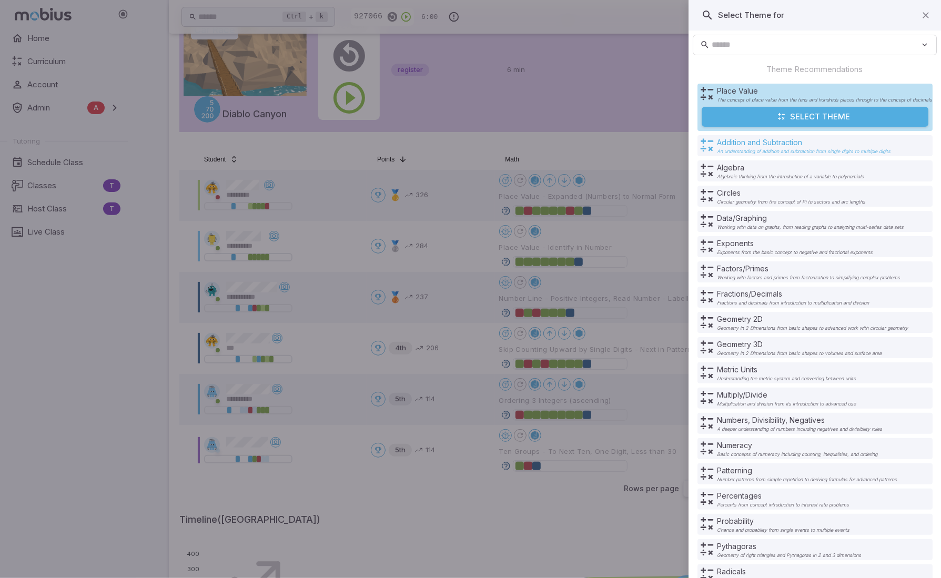
click at [821, 149] on p "An understanding of addition and subtraction from single digits to multiple dig…" at bounding box center [804, 151] width 174 height 5
click at [805, 144] on p "Addition and Subtraction" at bounding box center [804, 142] width 174 height 11
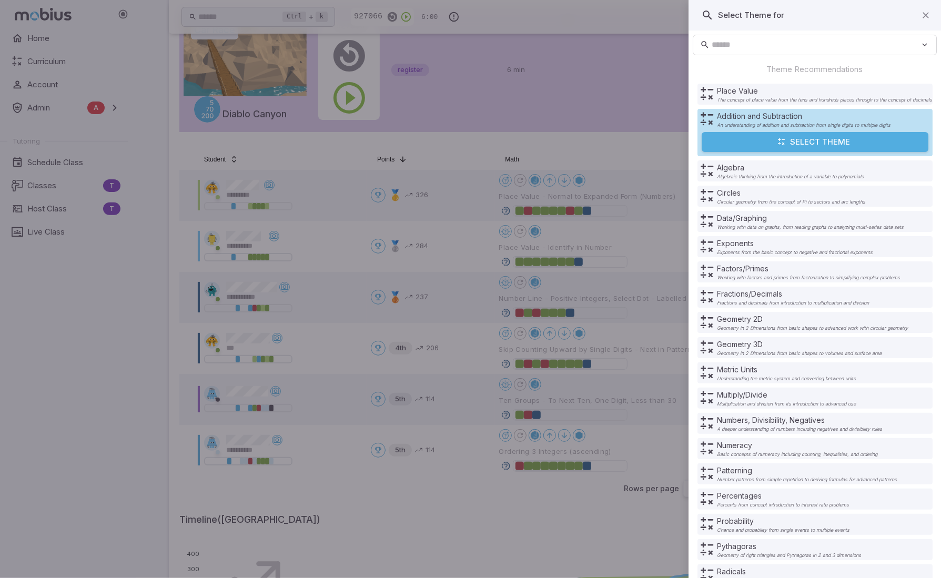
click at [813, 144] on button "Select Theme" at bounding box center [815, 142] width 227 height 20
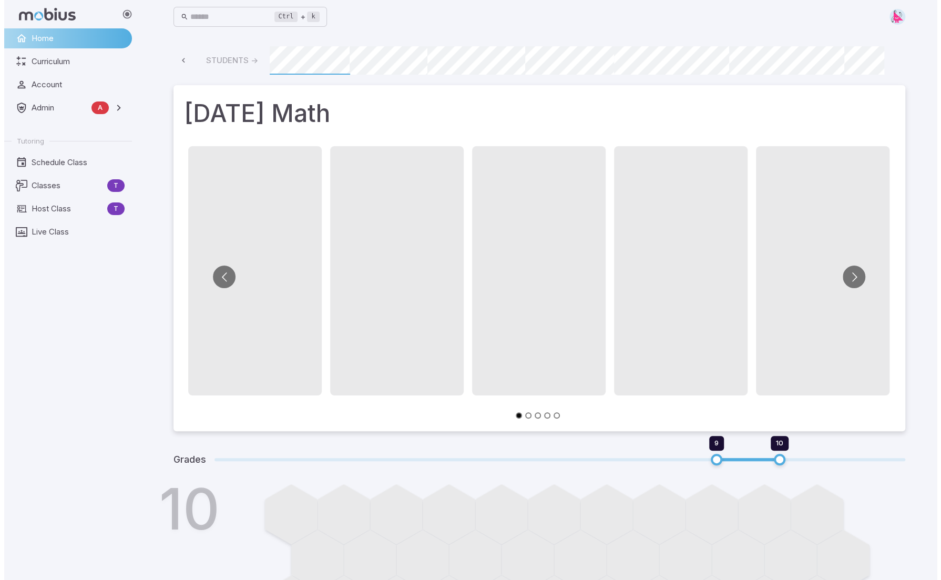
scroll to position [0, 75]
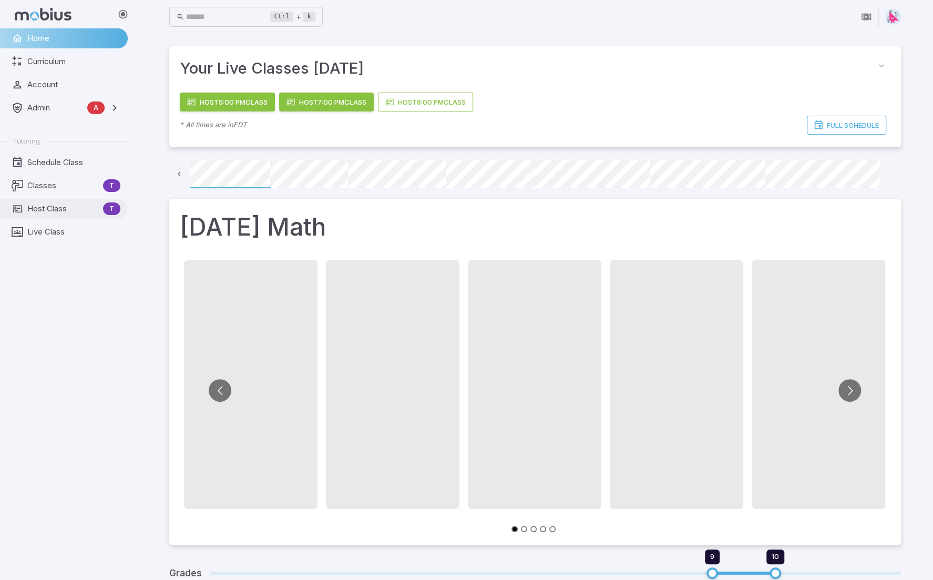
click at [35, 208] on span "Host Class" at bounding box center [63, 209] width 72 height 12
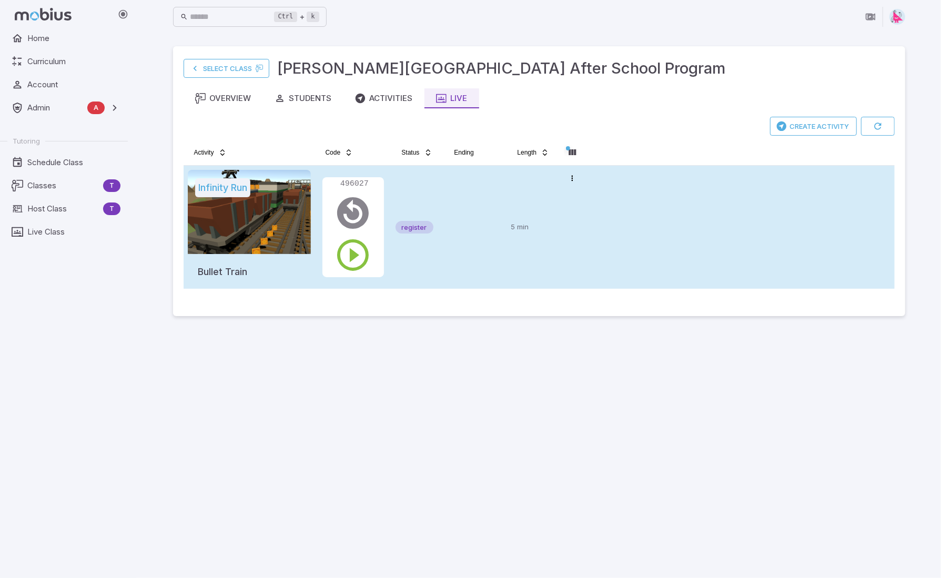
click at [485, 197] on td at bounding box center [475, 227] width 63 height 123
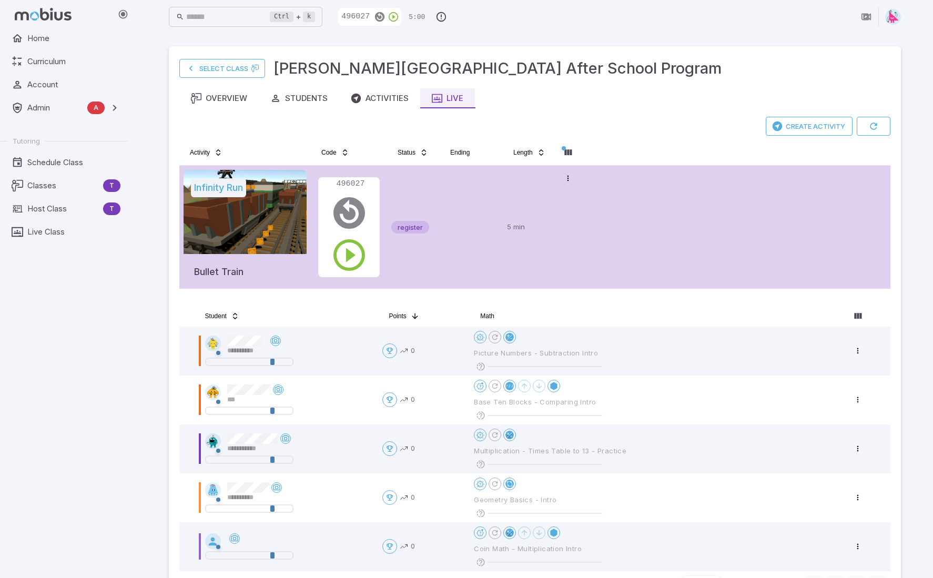
click at [682, 143] on div "Create Activity Activity Code Status Ending Length Infinity Run Bullet Train 49…" at bounding box center [534, 211] width 711 height 189
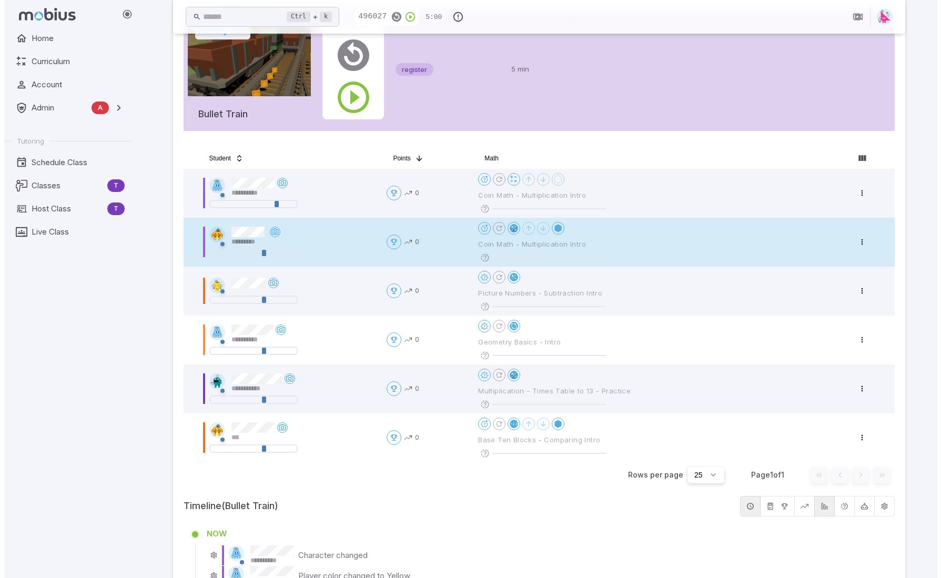
scroll to position [105, 0]
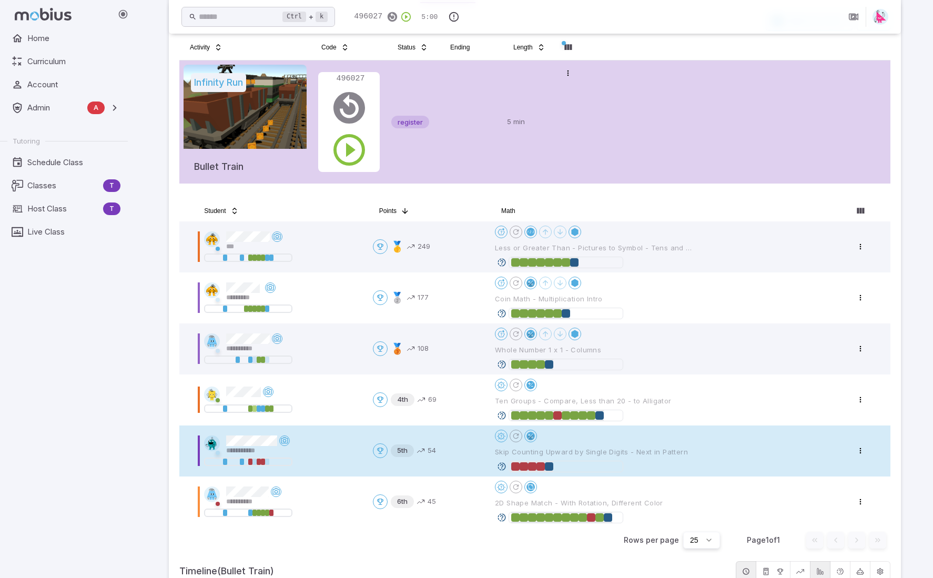
click at [502, 467] on icon at bounding box center [501, 466] width 9 height 9
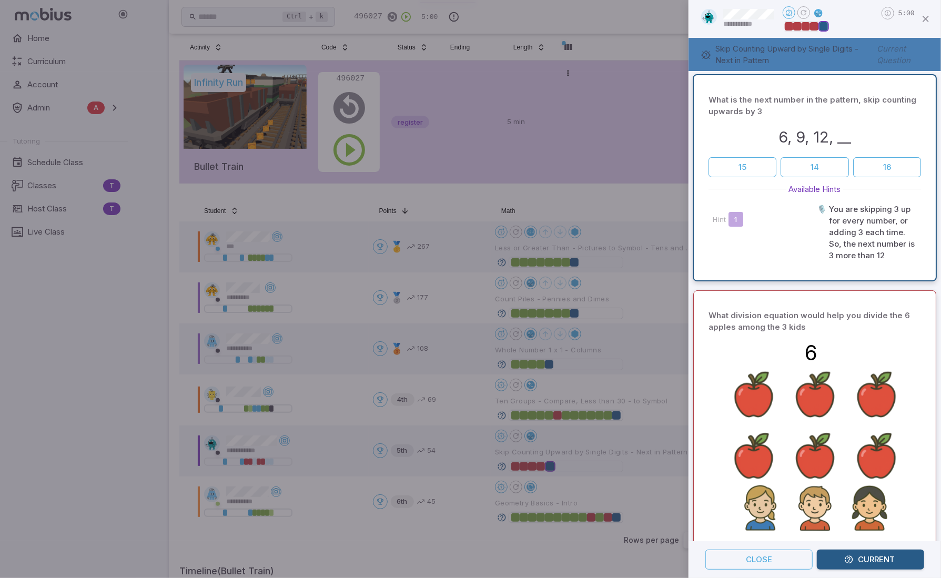
scroll to position [0, 0]
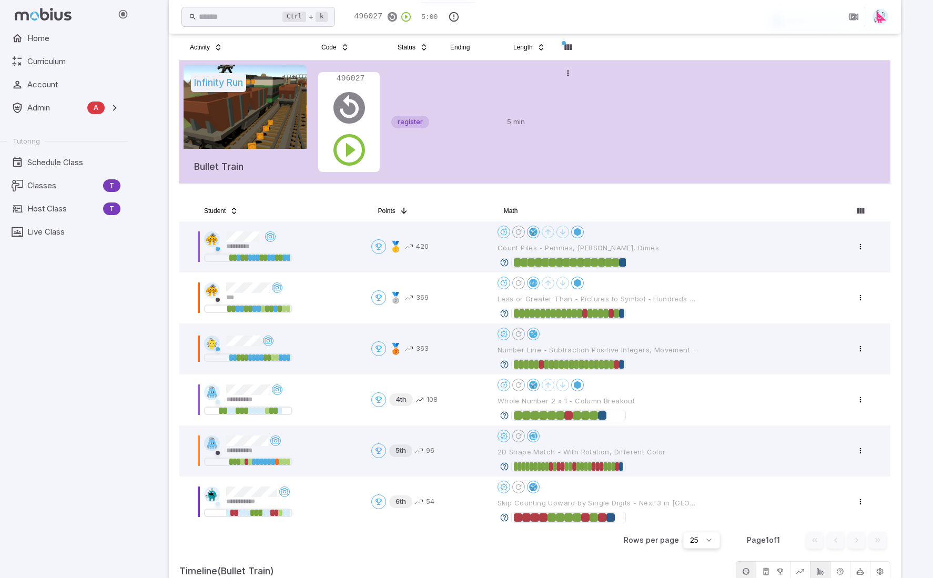
scroll to position [105, 0]
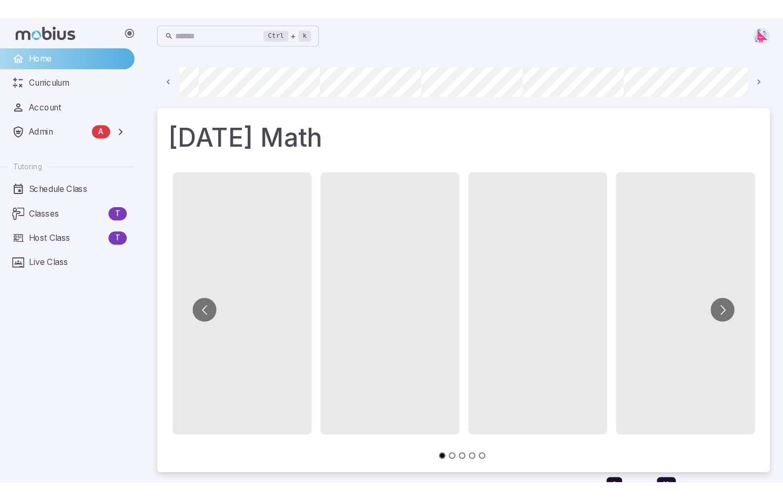
scroll to position [0, 715]
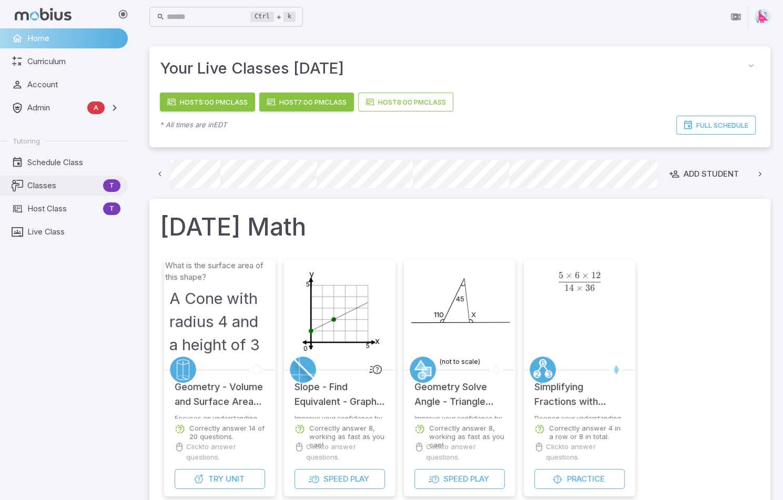
click at [50, 186] on span "Classes" at bounding box center [63, 186] width 72 height 12
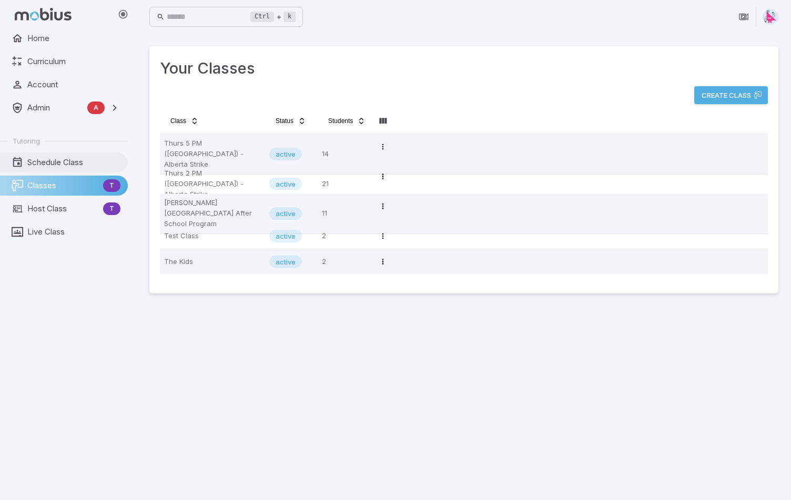
click at [55, 160] on span "Schedule Class" at bounding box center [73, 163] width 93 height 12
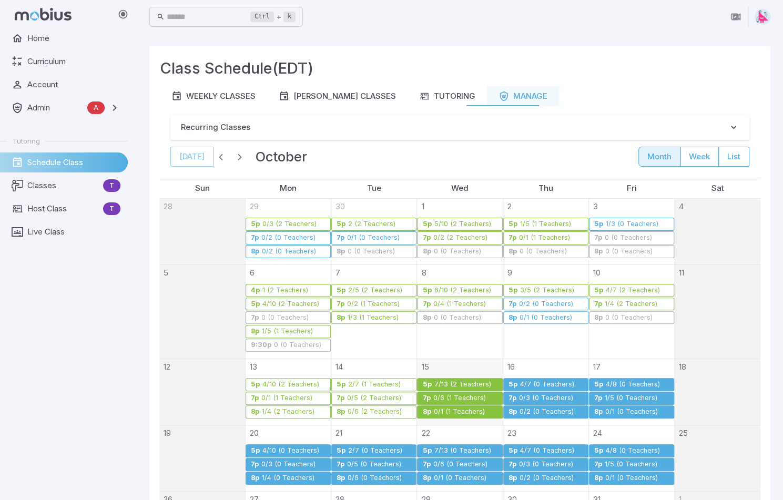
click at [459, 384] on div "7/13 (2 Teachers)" at bounding box center [462, 385] width 58 height 8
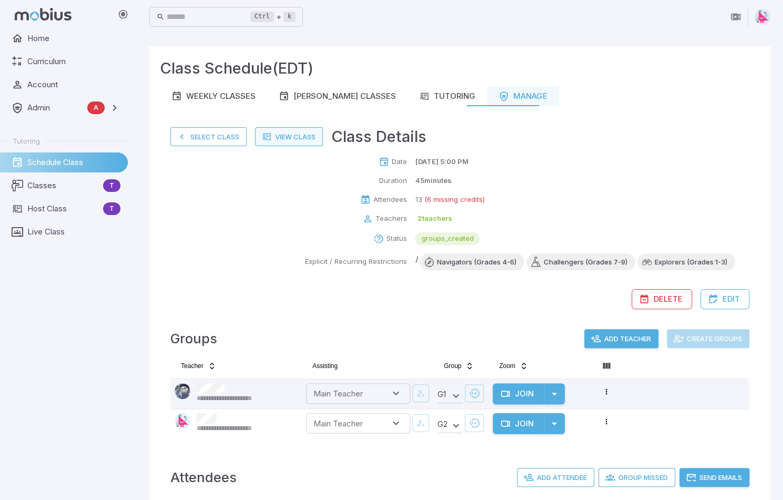
click at [303, 139] on link "View Class" at bounding box center [289, 136] width 68 height 19
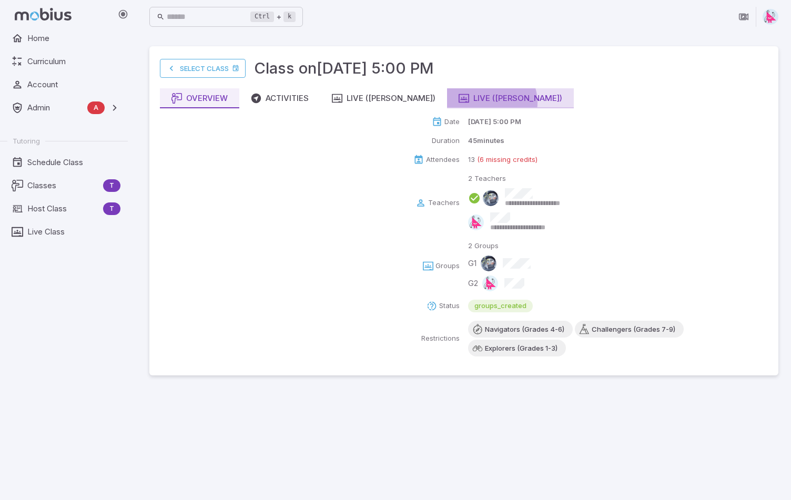
click at [459, 103] on div "Live ([PERSON_NAME])" at bounding box center [511, 99] width 104 height 12
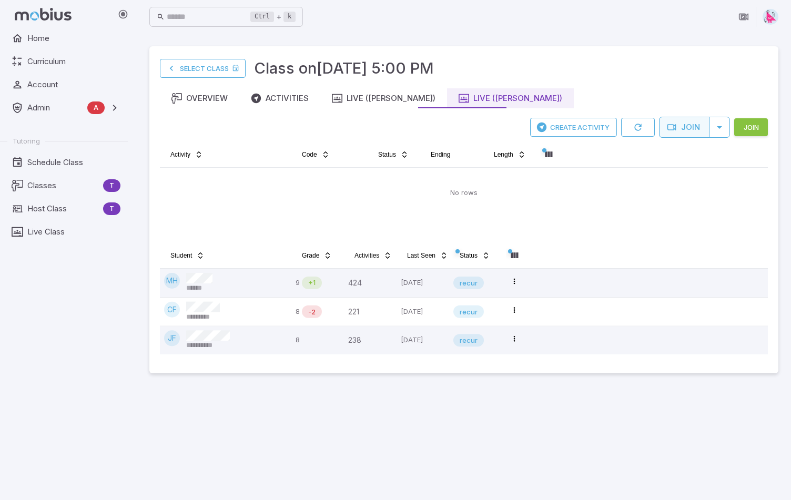
click at [682, 127] on button "Join" at bounding box center [684, 127] width 50 height 21
click at [584, 127] on button "Create Activity" at bounding box center [573, 127] width 87 height 19
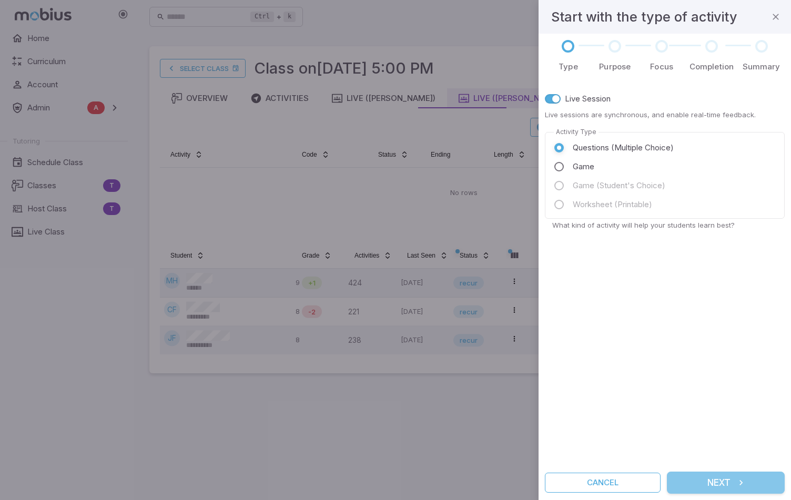
click at [717, 482] on button "Next" at bounding box center [726, 483] width 118 height 22
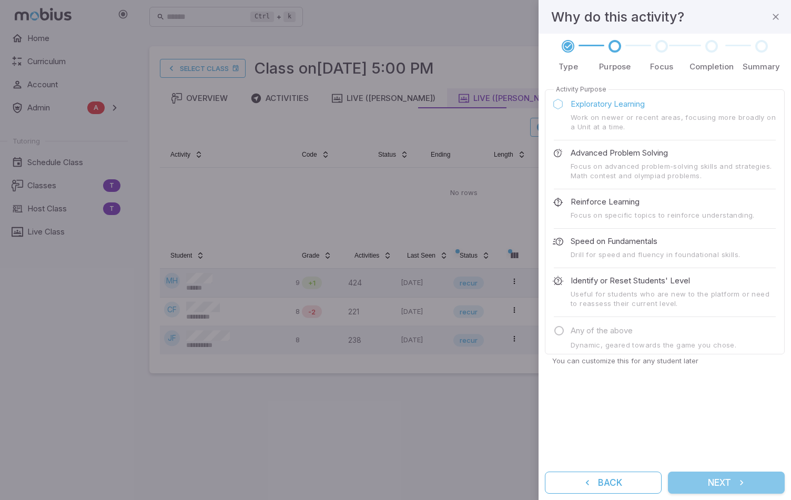
click at [732, 486] on button "Next" at bounding box center [726, 483] width 117 height 22
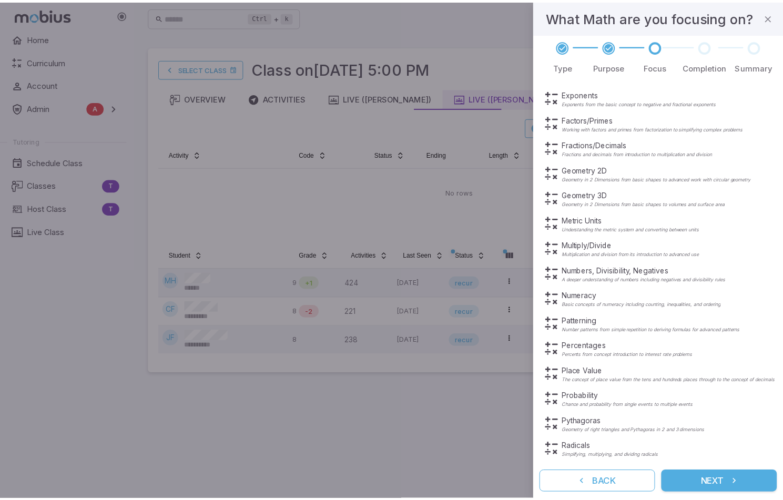
scroll to position [241, 0]
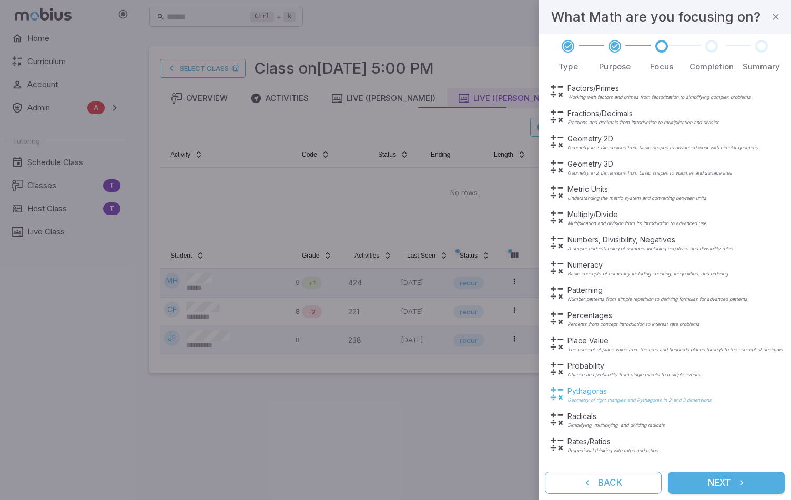
click at [600, 394] on p "Pythagoras" at bounding box center [639, 391] width 144 height 11
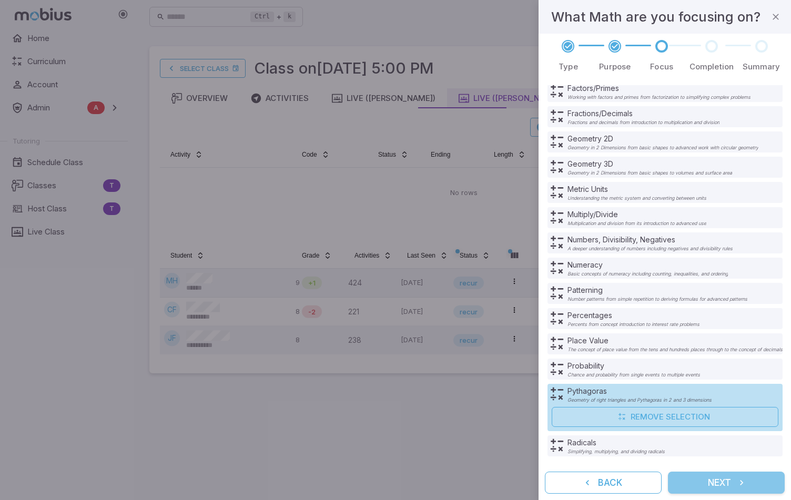
click at [728, 489] on button "Next" at bounding box center [726, 483] width 117 height 22
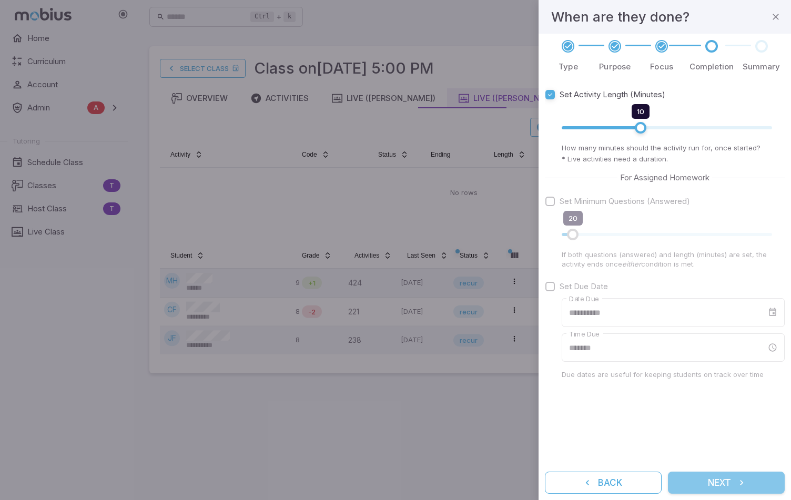
click at [716, 486] on button "Next" at bounding box center [726, 483] width 117 height 22
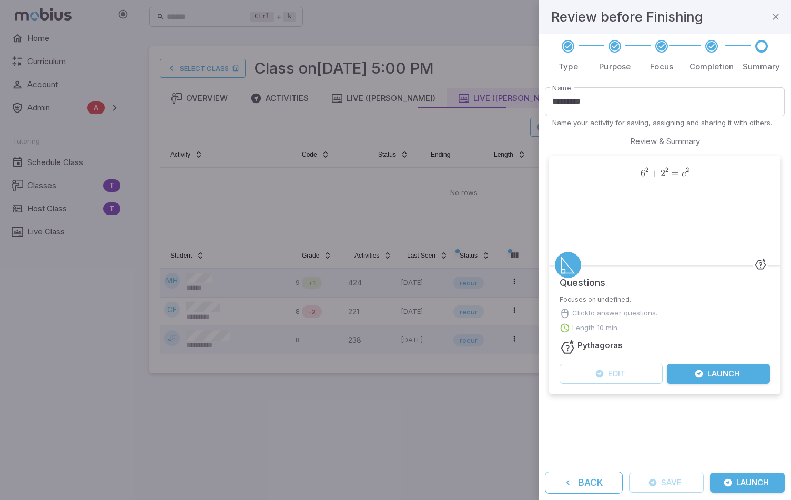
click at [710, 373] on button "Launch" at bounding box center [718, 374] width 103 height 20
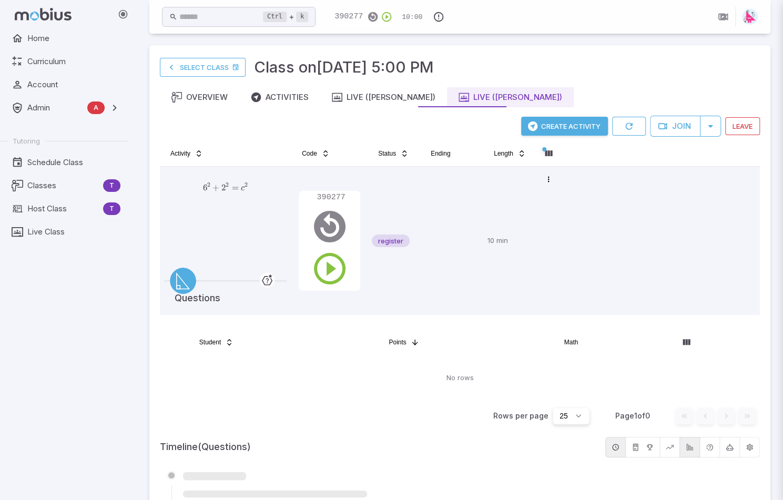
scroll to position [0, 0]
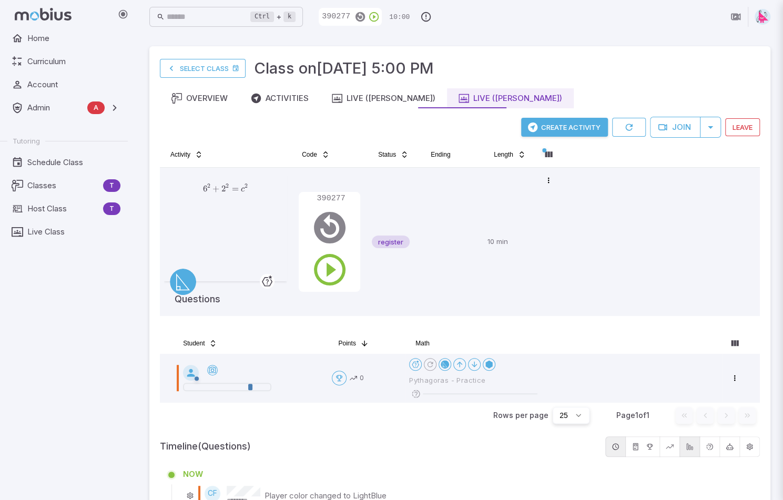
click at [326, 270] on div at bounding box center [391, 250] width 783 height 500
click at [338, 135] on div at bounding box center [391, 250] width 783 height 500
click at [326, 268] on div at bounding box center [391, 250] width 783 height 500
click at [333, 276] on div at bounding box center [391, 250] width 783 height 500
click at [446, 17] on div at bounding box center [391, 250] width 783 height 500
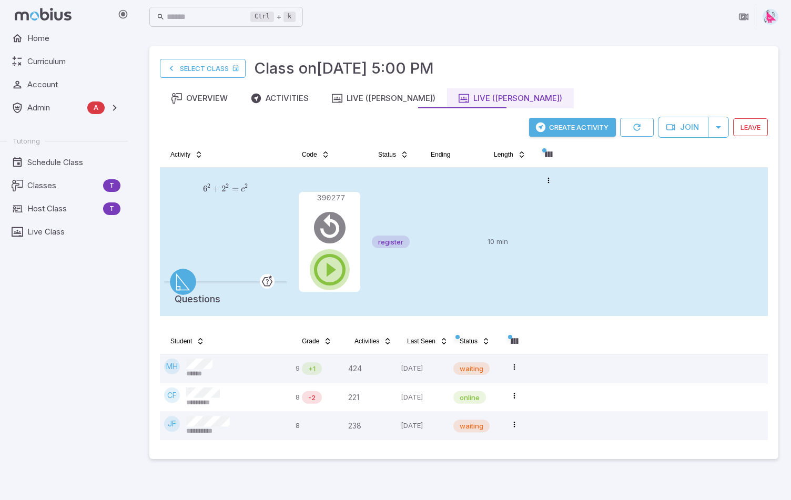
click at [326, 268] on icon "button" at bounding box center [330, 270] width 38 height 38
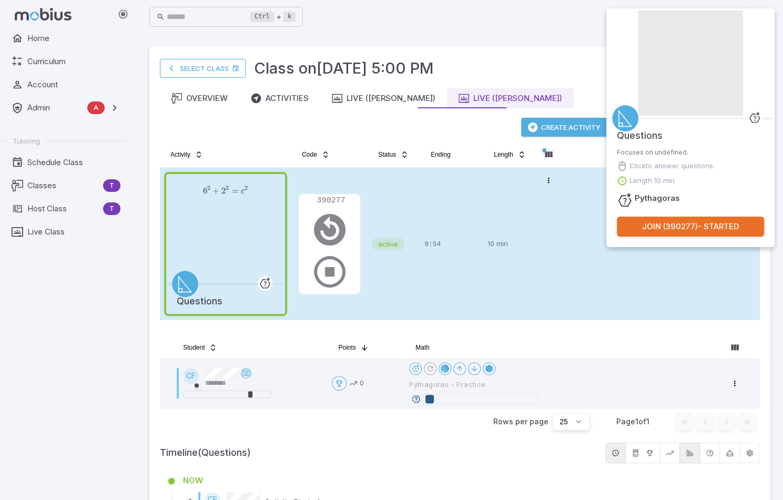
click at [530, 54] on div "**********" at bounding box center [459, 368] width 621 height 644
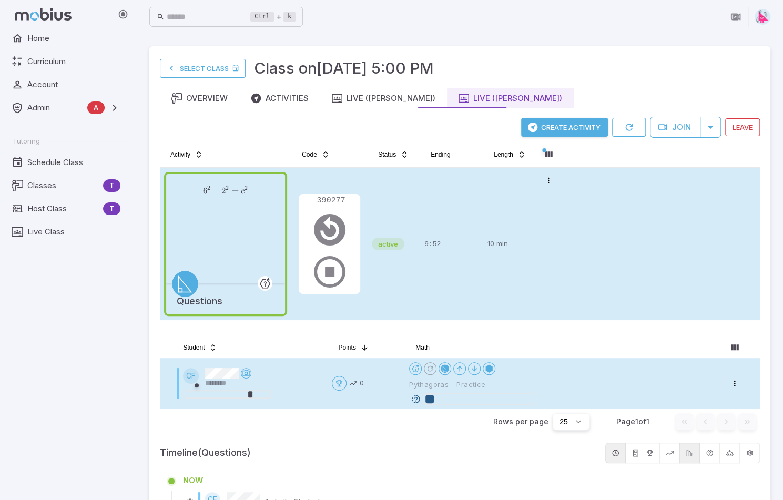
click at [414, 399] on icon at bounding box center [415, 398] width 9 height 9
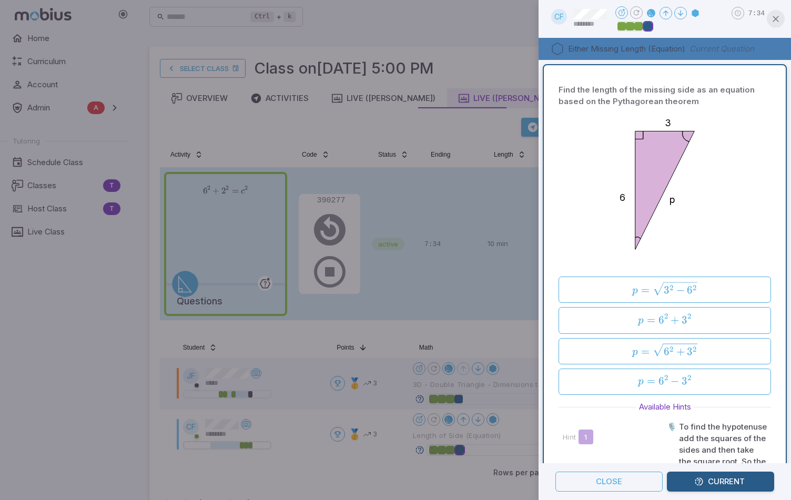
click at [780, 19] on icon "button" at bounding box center [775, 19] width 11 height 11
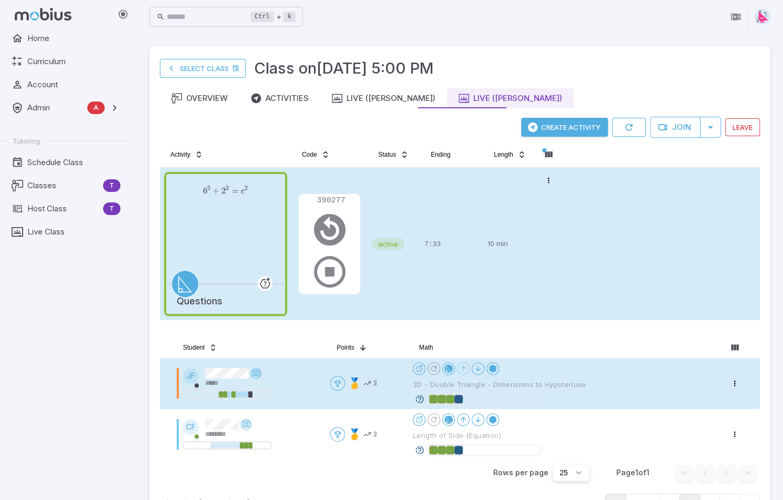
click at [419, 399] on icon at bounding box center [419, 398] width 9 height 9
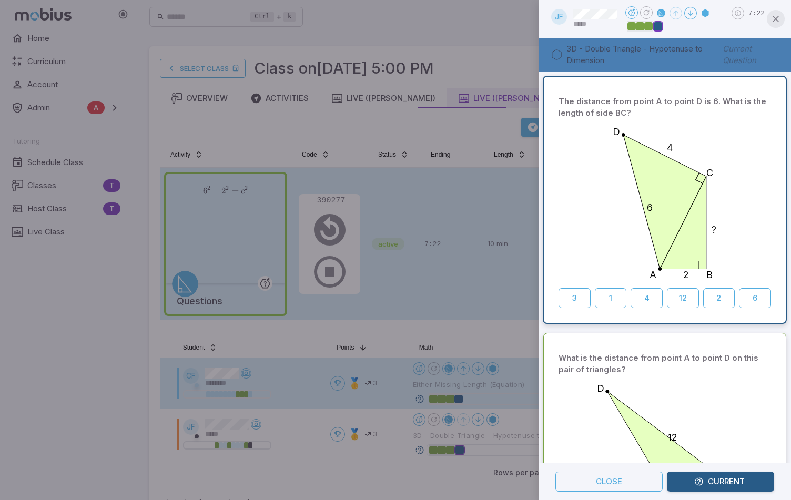
click at [776, 21] on icon "button" at bounding box center [775, 19] width 11 height 11
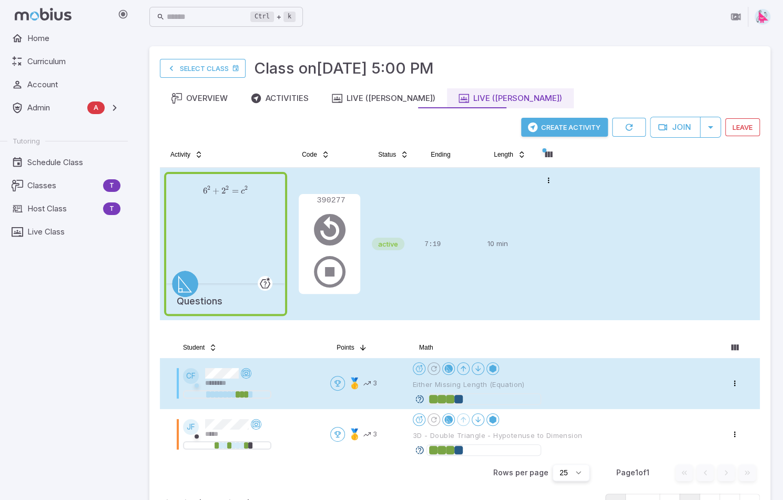
click at [420, 399] on icon at bounding box center [419, 398] width 9 height 9
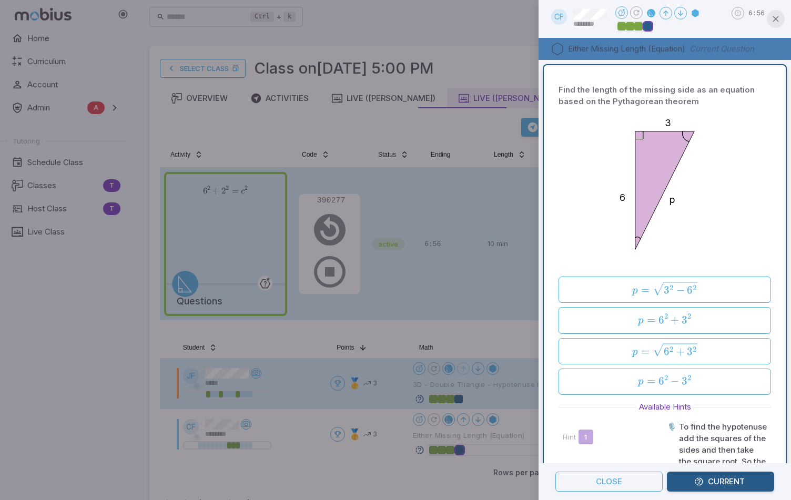
click at [781, 21] on button "button" at bounding box center [776, 19] width 18 height 18
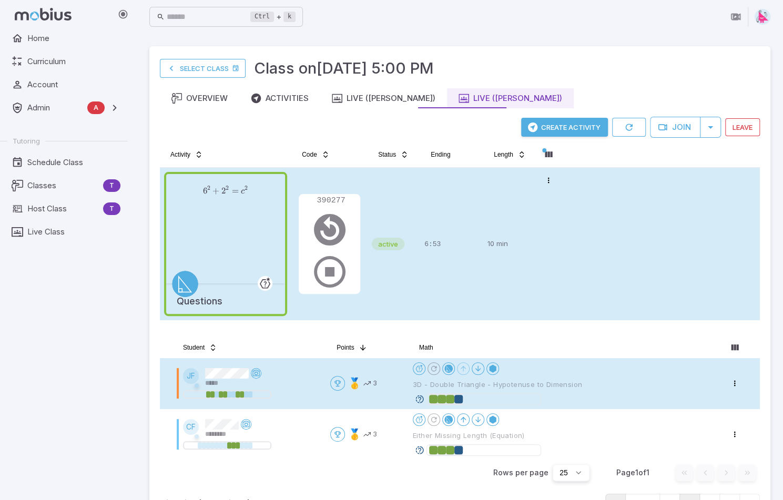
click at [420, 396] on icon at bounding box center [419, 398] width 9 height 9
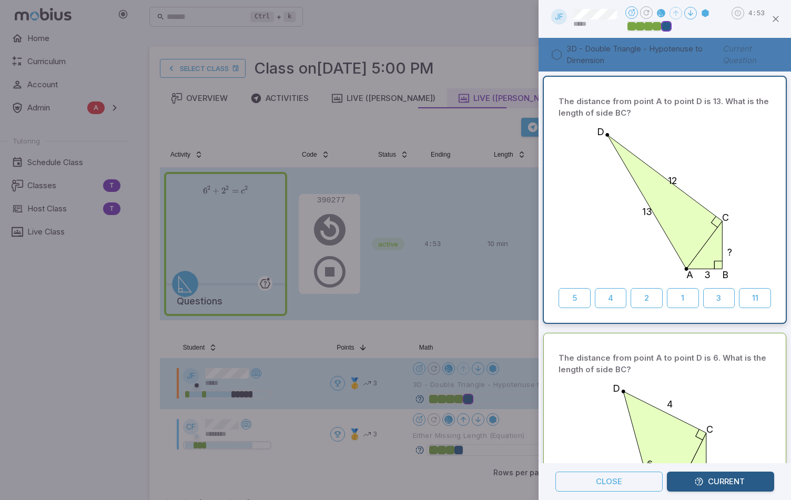
drag, startPoint x: 388, startPoint y: 470, endPoint x: 394, endPoint y: 469, distance: 5.9
click at [389, 470] on div at bounding box center [395, 250] width 791 height 500
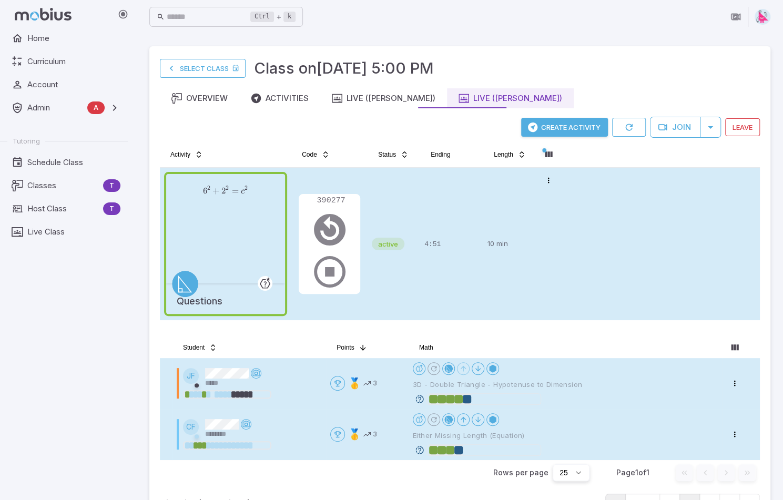
click at [421, 449] on icon at bounding box center [419, 449] width 9 height 9
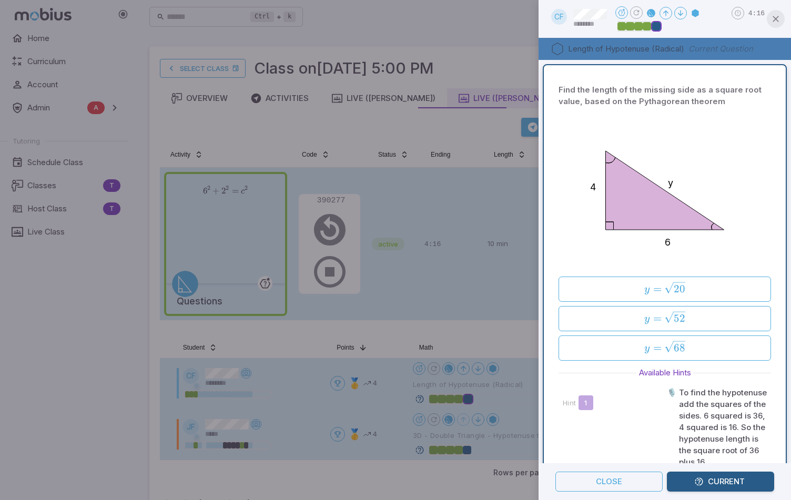
click at [776, 20] on icon "button" at bounding box center [775, 19] width 11 height 11
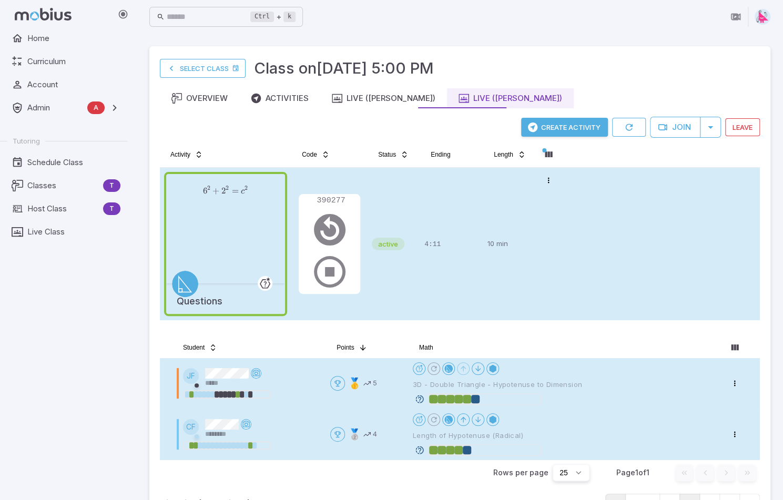
click at [423, 398] on icon at bounding box center [419, 398] width 9 height 9
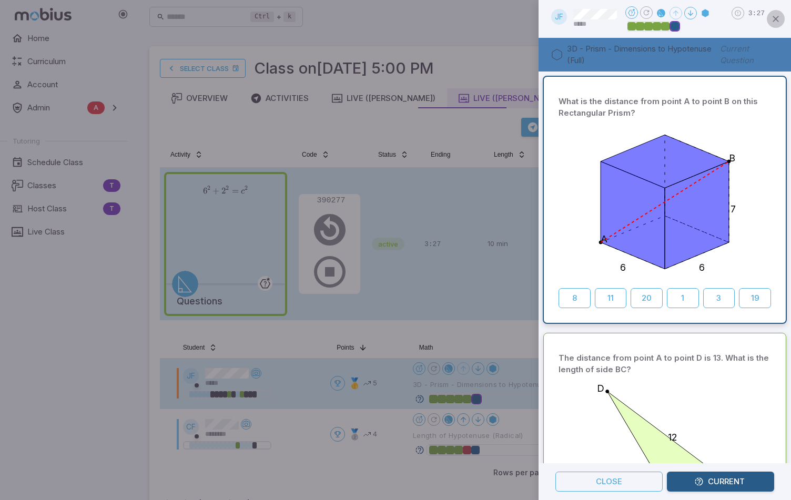
click at [775, 18] on icon "button" at bounding box center [775, 19] width 11 height 11
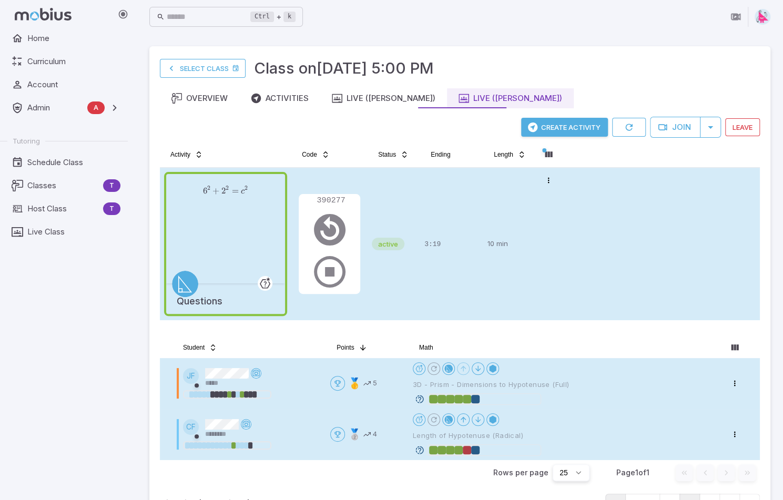
click at [421, 449] on icon at bounding box center [419, 449] width 9 height 9
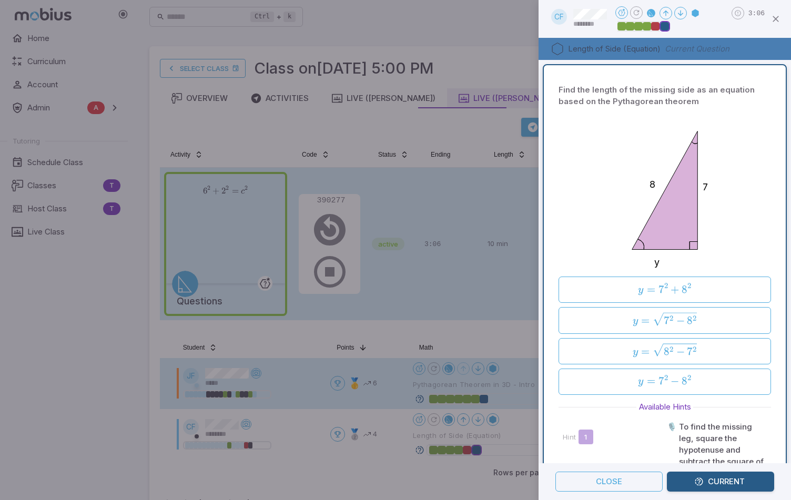
click at [424, 332] on div at bounding box center [395, 250] width 791 height 500
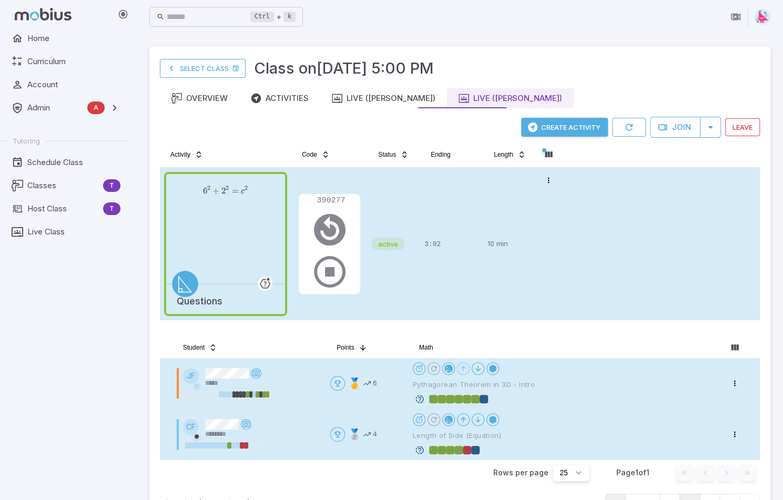
click at [417, 433] on span "Length of Side (Equation)" at bounding box center [514, 435] width 202 height 9
click at [289, 432] on div "CF ********" at bounding box center [252, 429] width 139 height 20
click at [422, 449] on icon at bounding box center [419, 449] width 9 height 9
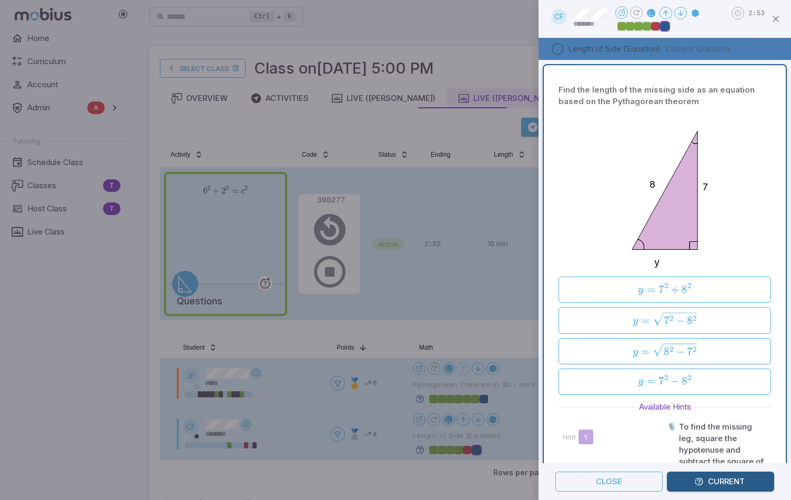
click at [407, 394] on div at bounding box center [395, 250] width 791 height 500
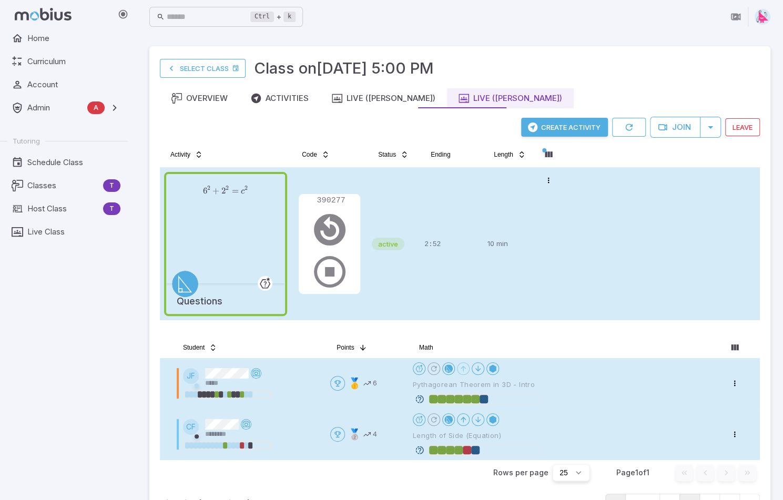
click at [420, 399] on icon at bounding box center [419, 398] width 9 height 9
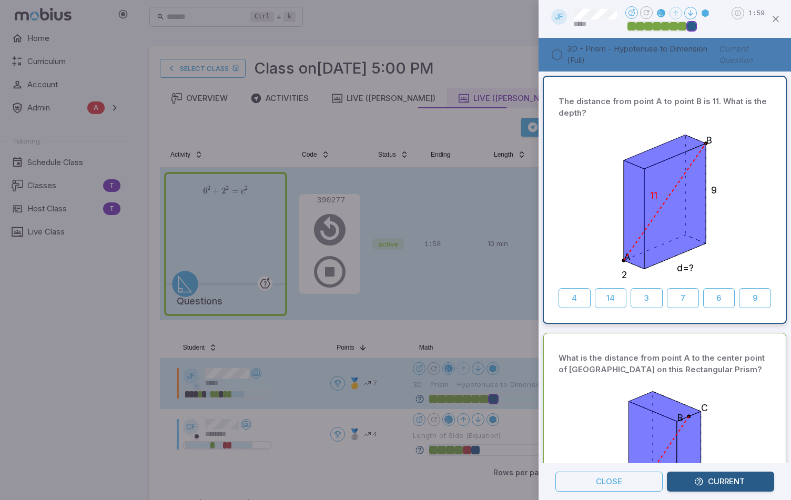
click at [402, 465] on div at bounding box center [395, 250] width 791 height 500
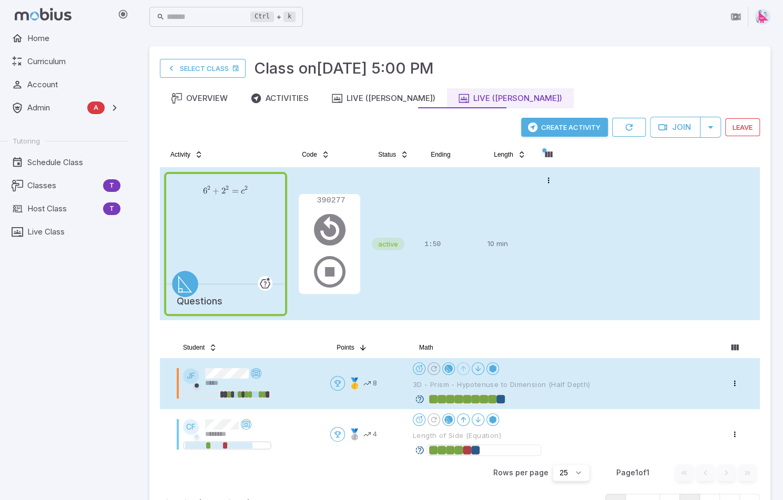
click at [394, 384] on div "Open menu 🥇 8" at bounding box center [367, 383] width 74 height 15
click at [421, 397] on icon at bounding box center [419, 398] width 9 height 9
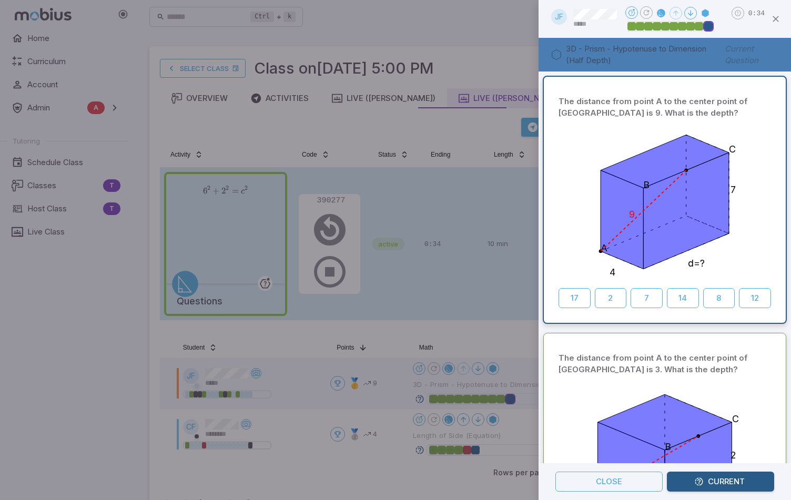
click at [392, 340] on div at bounding box center [395, 250] width 791 height 500
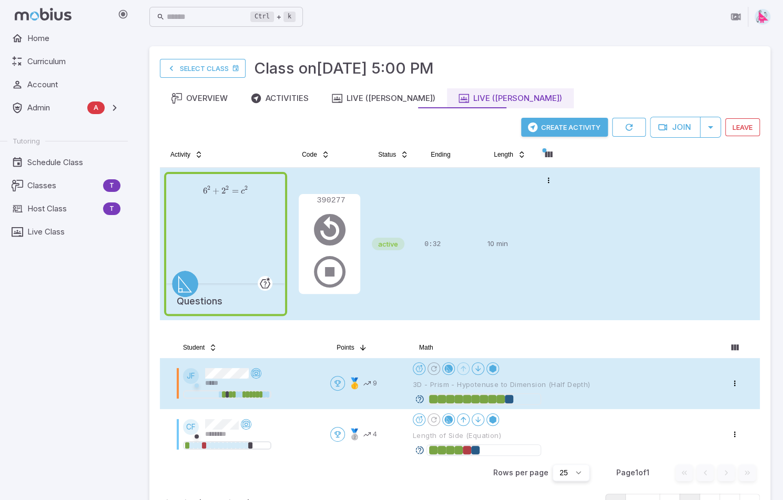
click at [578, 382] on span "3D - Prism - Hypotenuse to Dimension (Half Depth)" at bounding box center [514, 384] width 202 height 9
click at [421, 399] on icon at bounding box center [419, 398] width 9 height 9
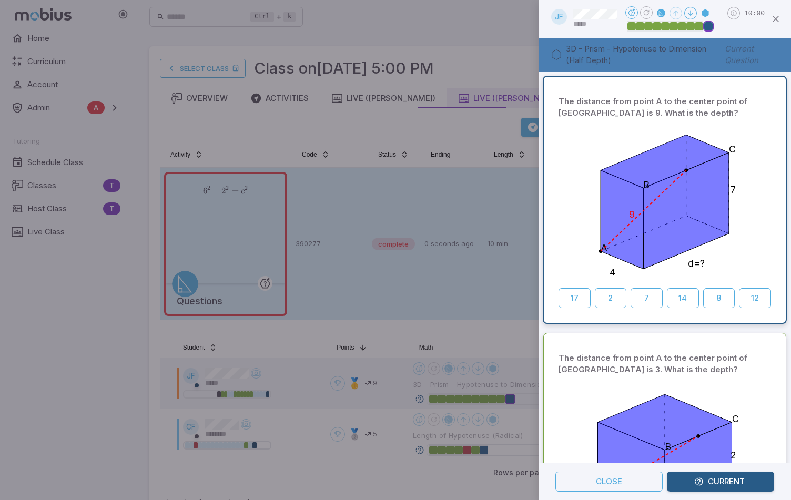
click at [465, 130] on div at bounding box center [395, 250] width 791 height 500
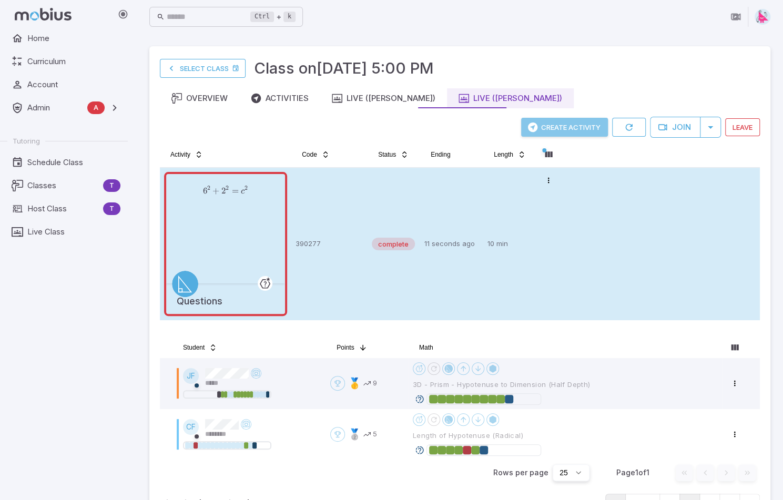
click at [555, 129] on button "Create Activity" at bounding box center [564, 127] width 87 height 19
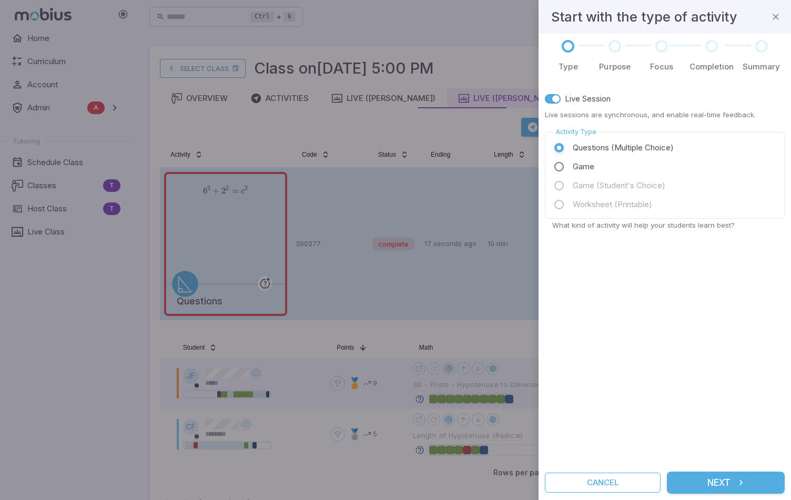
click at [718, 483] on button "Next" at bounding box center [726, 483] width 118 height 22
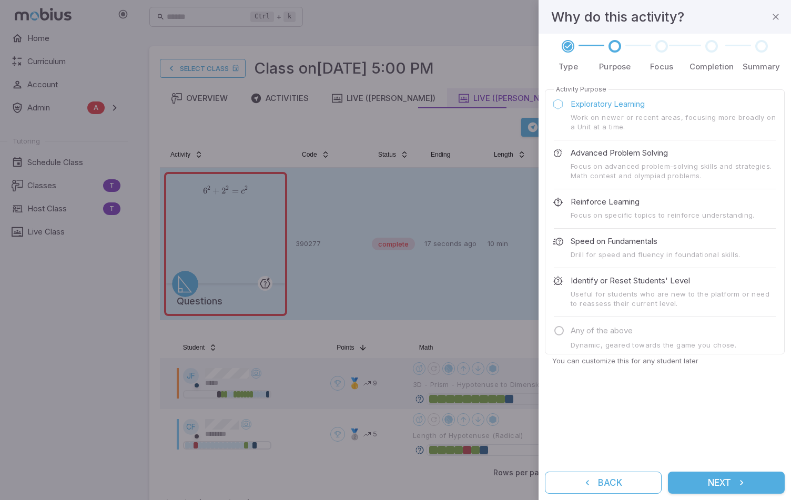
click at [713, 485] on button "Next" at bounding box center [726, 483] width 117 height 22
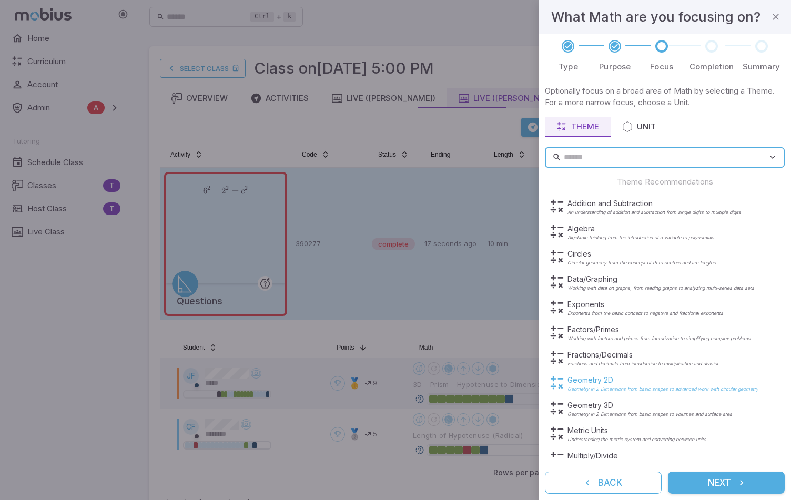
click at [593, 381] on p "Geometry 2D" at bounding box center [662, 380] width 191 height 11
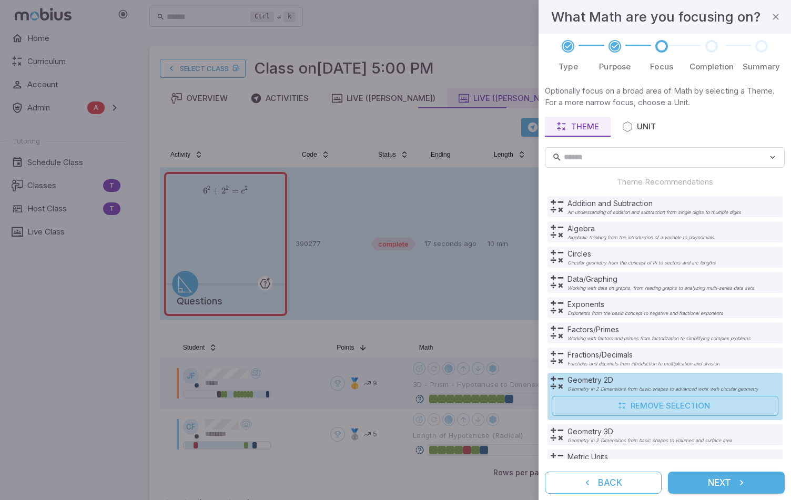
click at [719, 484] on button "Next" at bounding box center [726, 483] width 117 height 22
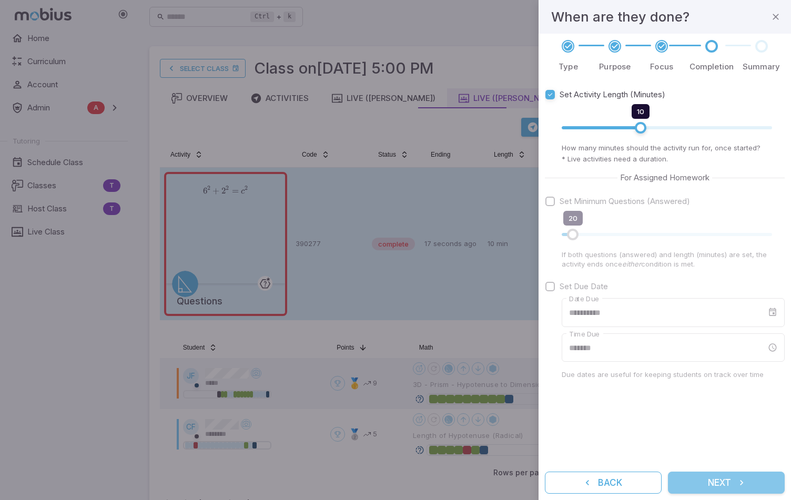
click at [730, 483] on button "Next" at bounding box center [726, 483] width 117 height 22
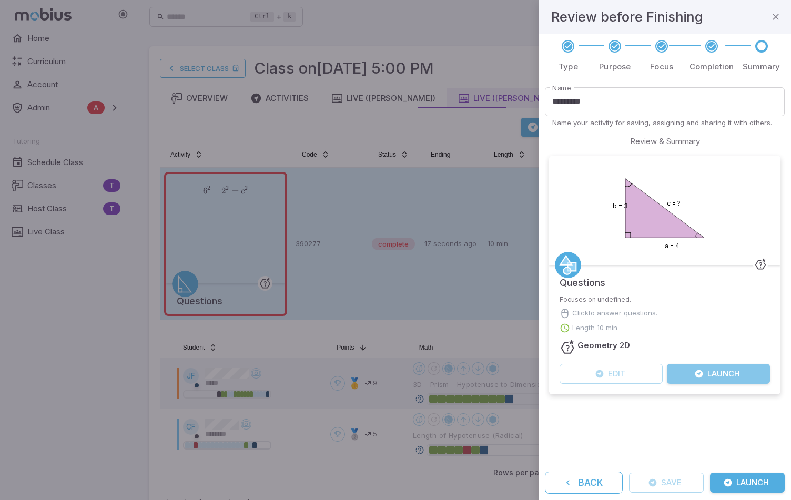
click at [721, 373] on button "Launch" at bounding box center [718, 374] width 103 height 20
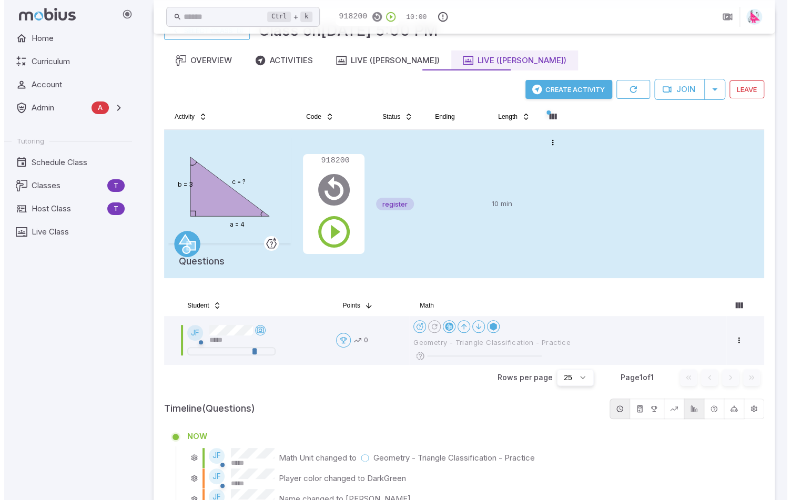
scroll to position [53, 0]
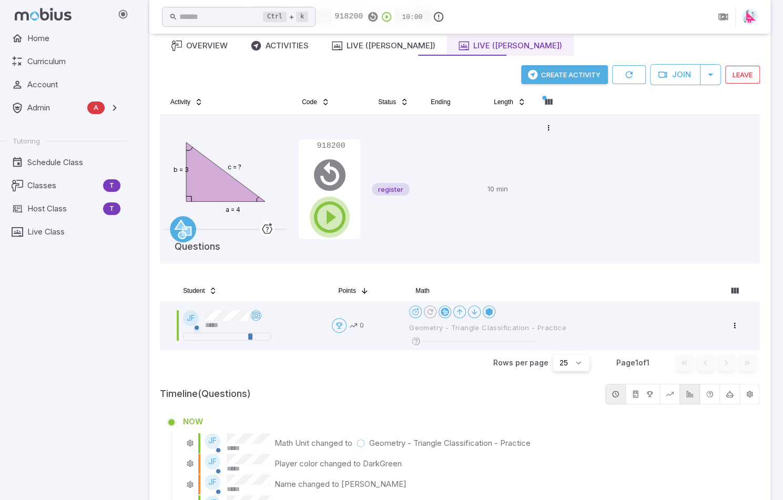
click at [330, 221] on icon "button" at bounding box center [330, 217] width 38 height 38
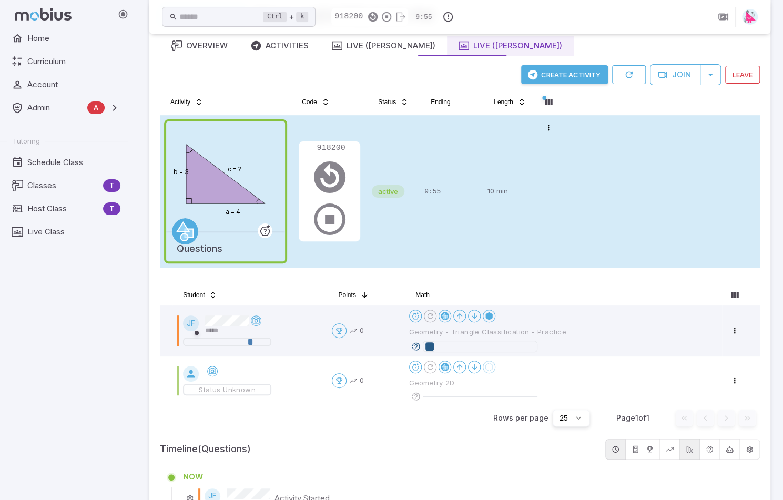
click at [427, 157] on div "9:55" at bounding box center [451, 191] width 55 height 144
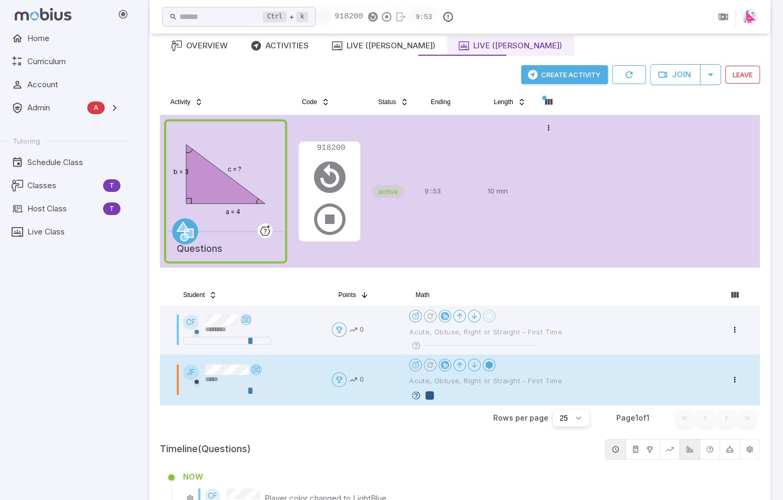
click at [417, 392] on icon at bounding box center [415, 395] width 9 height 9
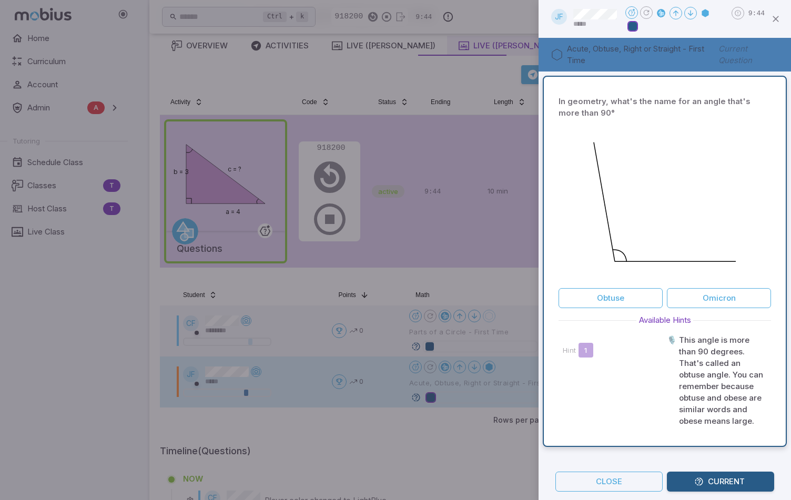
click at [473, 288] on div at bounding box center [395, 250] width 791 height 500
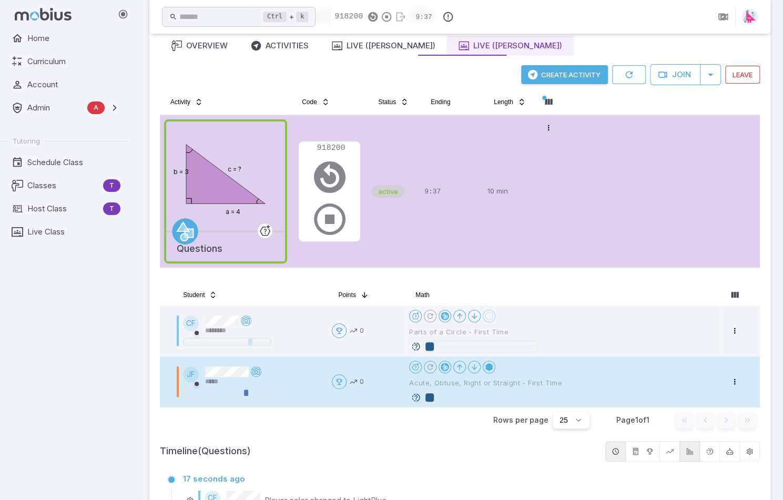
click at [417, 397] on icon at bounding box center [415, 397] width 9 height 9
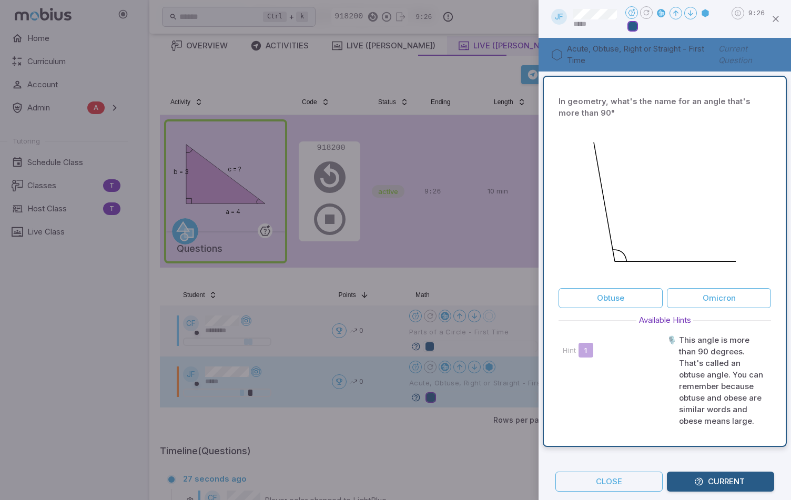
click at [439, 422] on div at bounding box center [395, 250] width 791 height 500
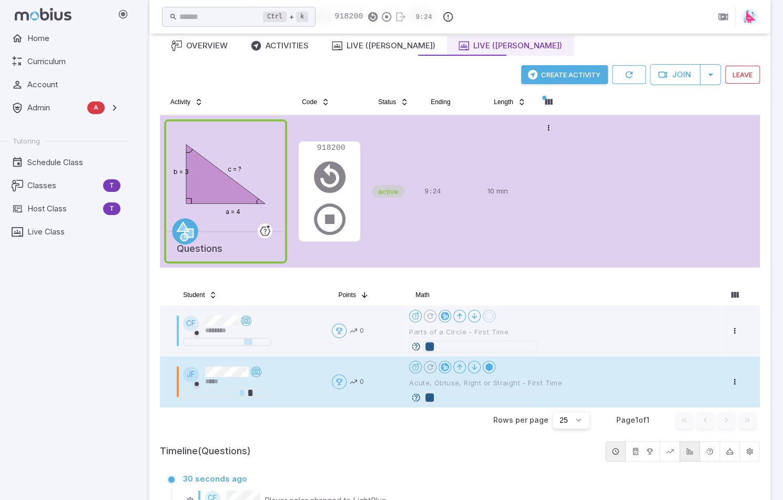
click at [417, 396] on icon at bounding box center [415, 397] width 9 height 9
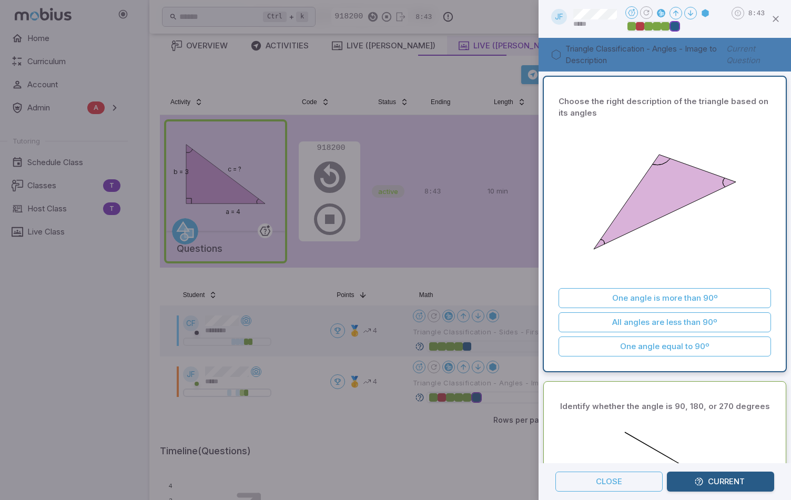
click at [426, 412] on div at bounding box center [395, 250] width 791 height 500
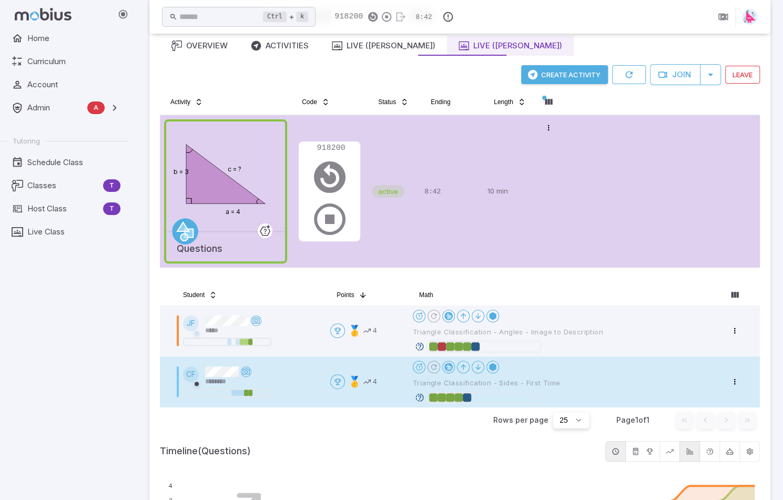
click at [419, 397] on icon at bounding box center [419, 397] width 9 height 9
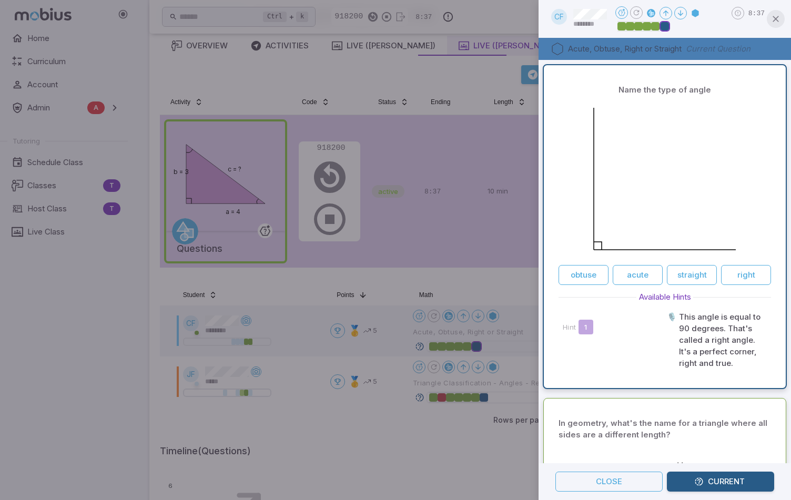
click at [779, 20] on icon "button" at bounding box center [775, 19] width 11 height 11
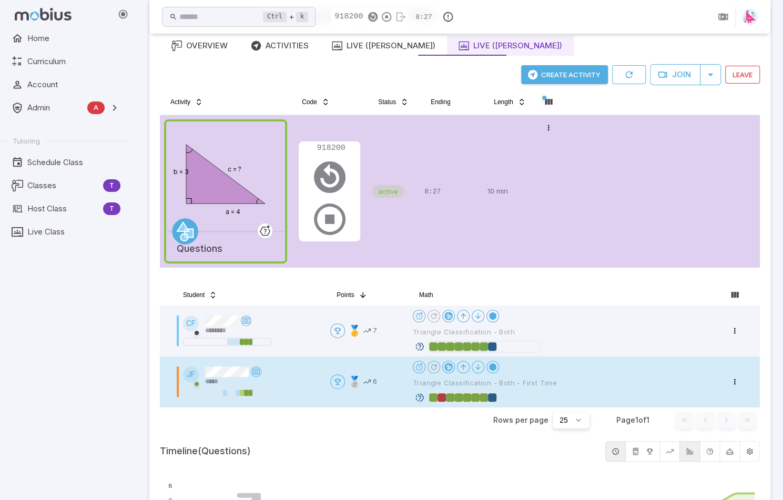
click at [421, 398] on icon at bounding box center [419, 397] width 9 height 9
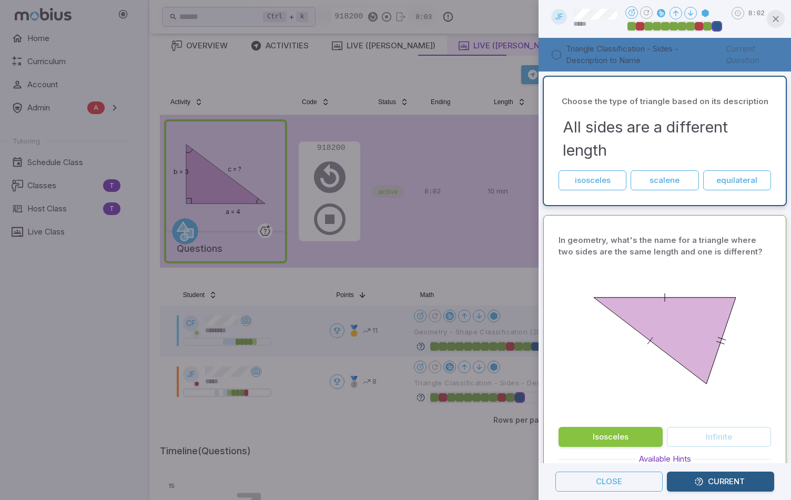
click at [777, 21] on icon "button" at bounding box center [775, 19] width 11 height 11
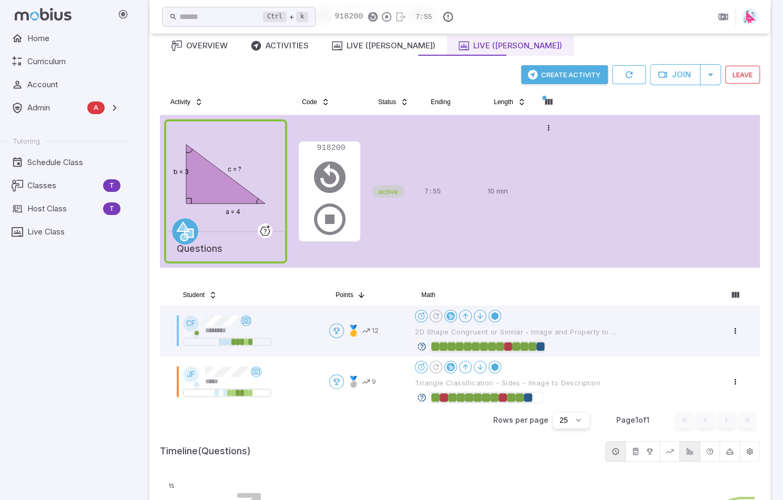
click at [422, 346] on icon at bounding box center [421, 346] width 9 height 9
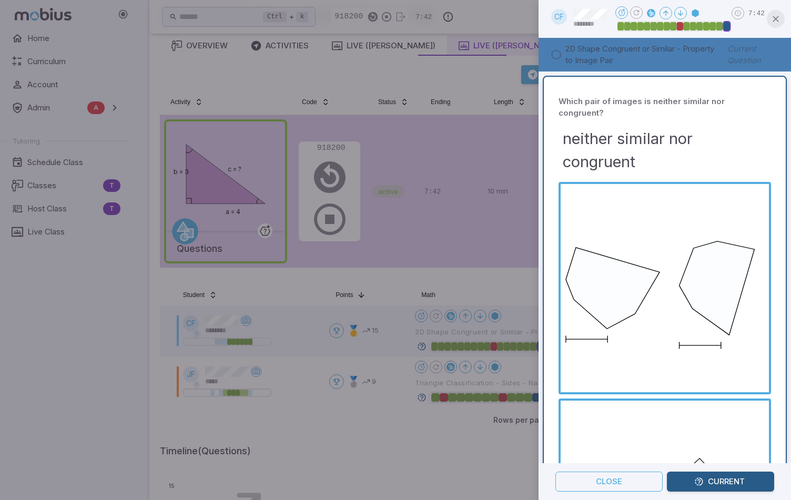
click at [781, 19] on button "button" at bounding box center [776, 19] width 18 height 18
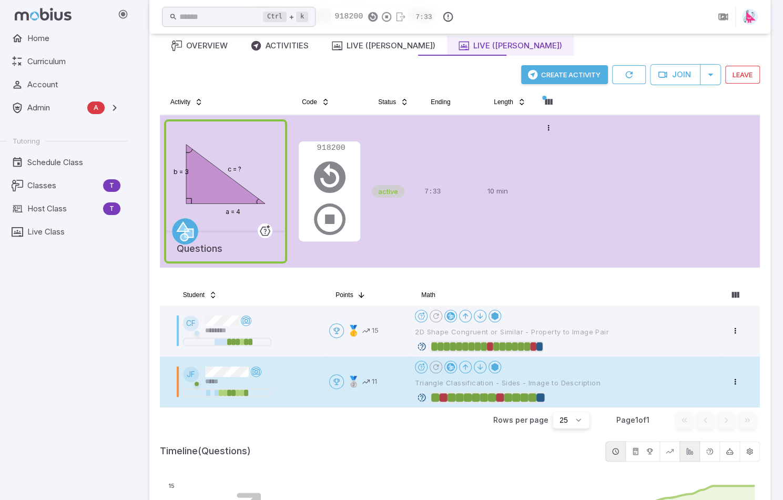
click at [544, 379] on span "Triangle Classification - Sides - Image to Description" at bounding box center [516, 382] width 202 height 9
click at [423, 396] on icon at bounding box center [421, 397] width 9 height 9
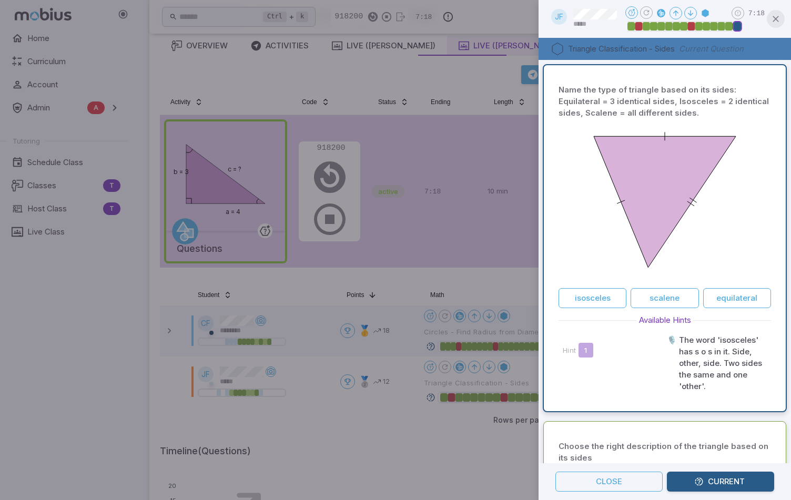
click at [778, 19] on icon "button" at bounding box center [775, 19] width 11 height 11
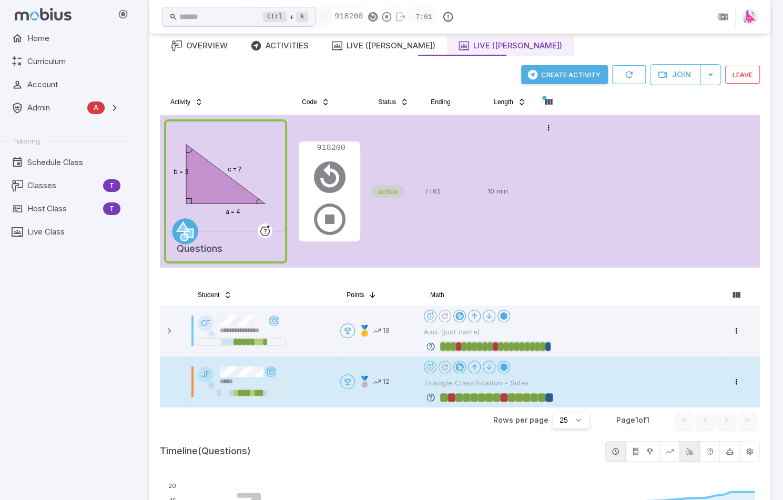
click at [431, 396] on icon at bounding box center [430, 397] width 9 height 9
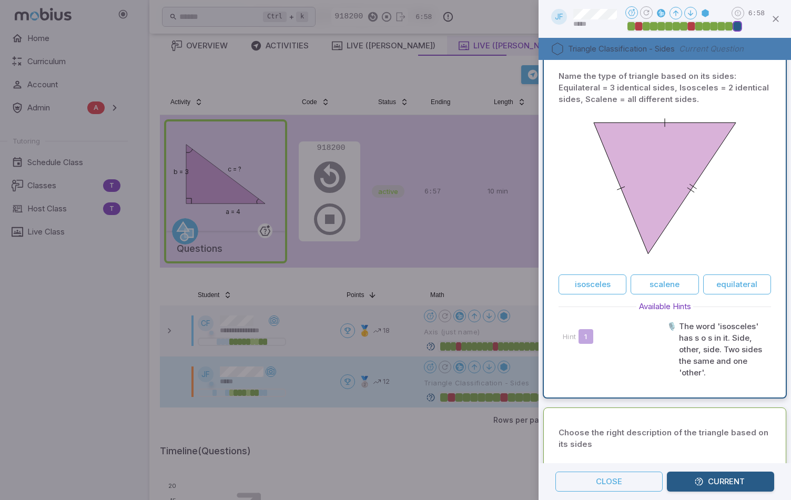
scroll to position [0, 0]
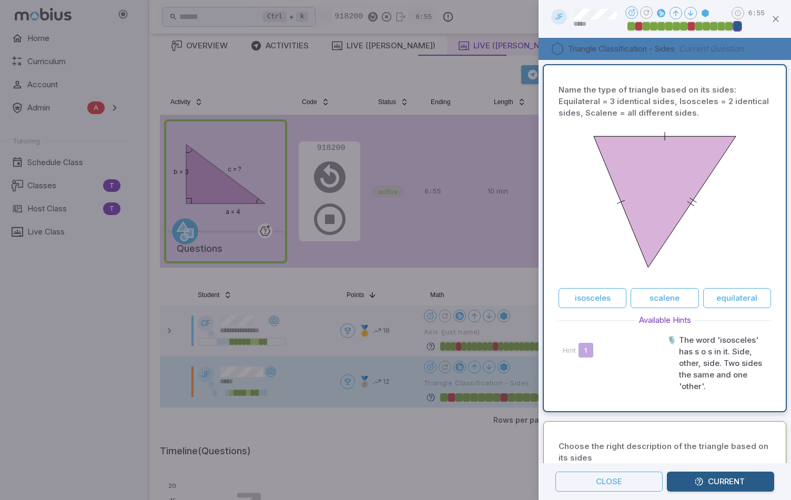
click at [441, 417] on div at bounding box center [395, 250] width 791 height 500
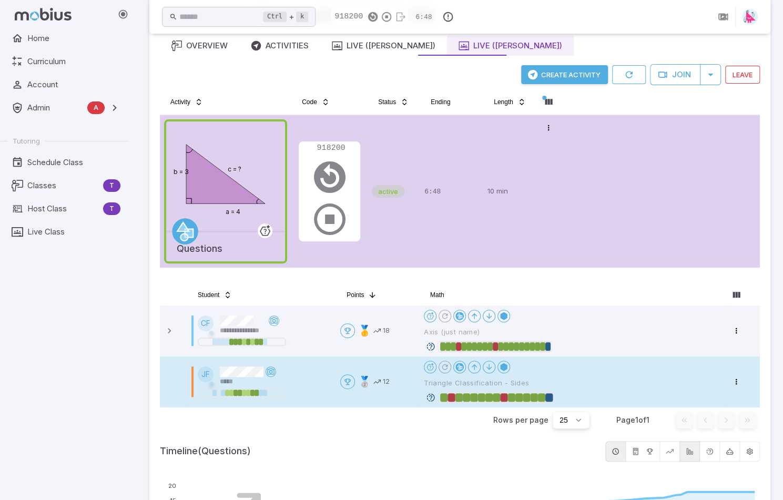
click at [434, 396] on icon at bounding box center [430, 397] width 9 height 9
